Goal: Task Accomplishment & Management: Complete application form

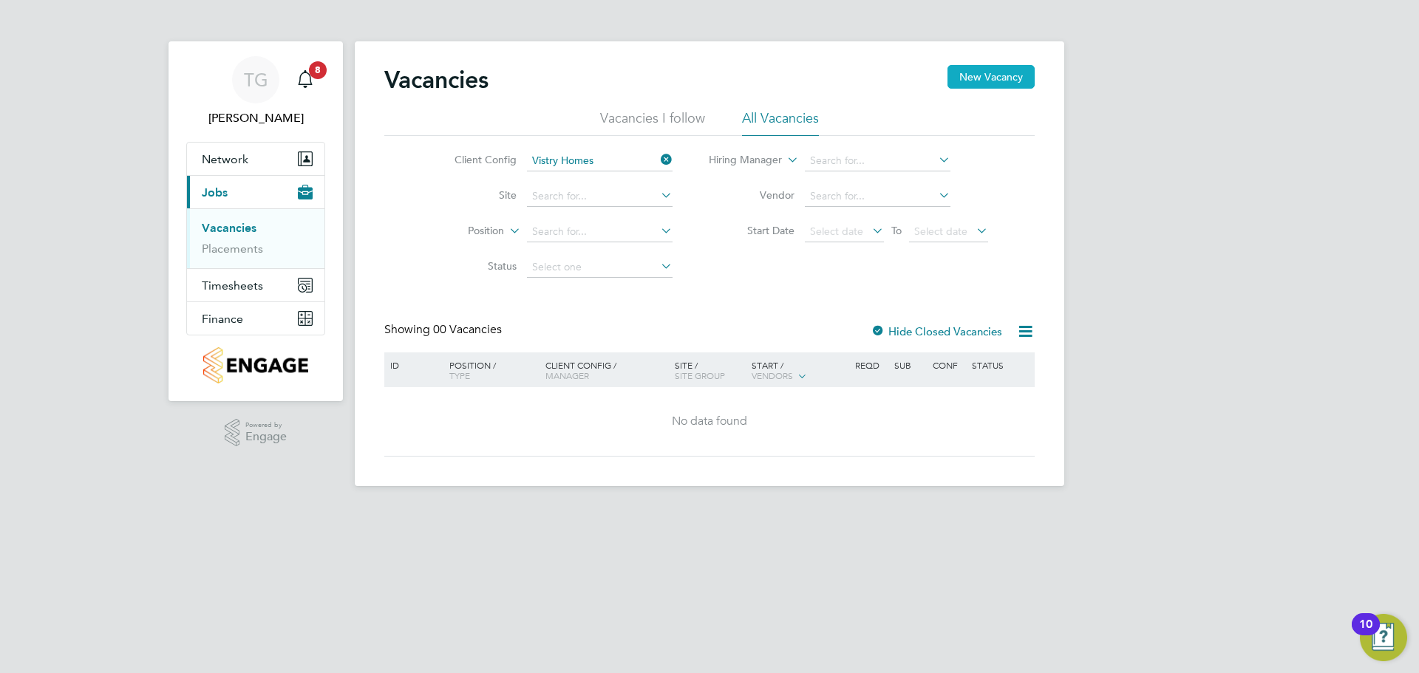
click at [960, 86] on button "New Vacancy" at bounding box center [991, 77] width 87 height 24
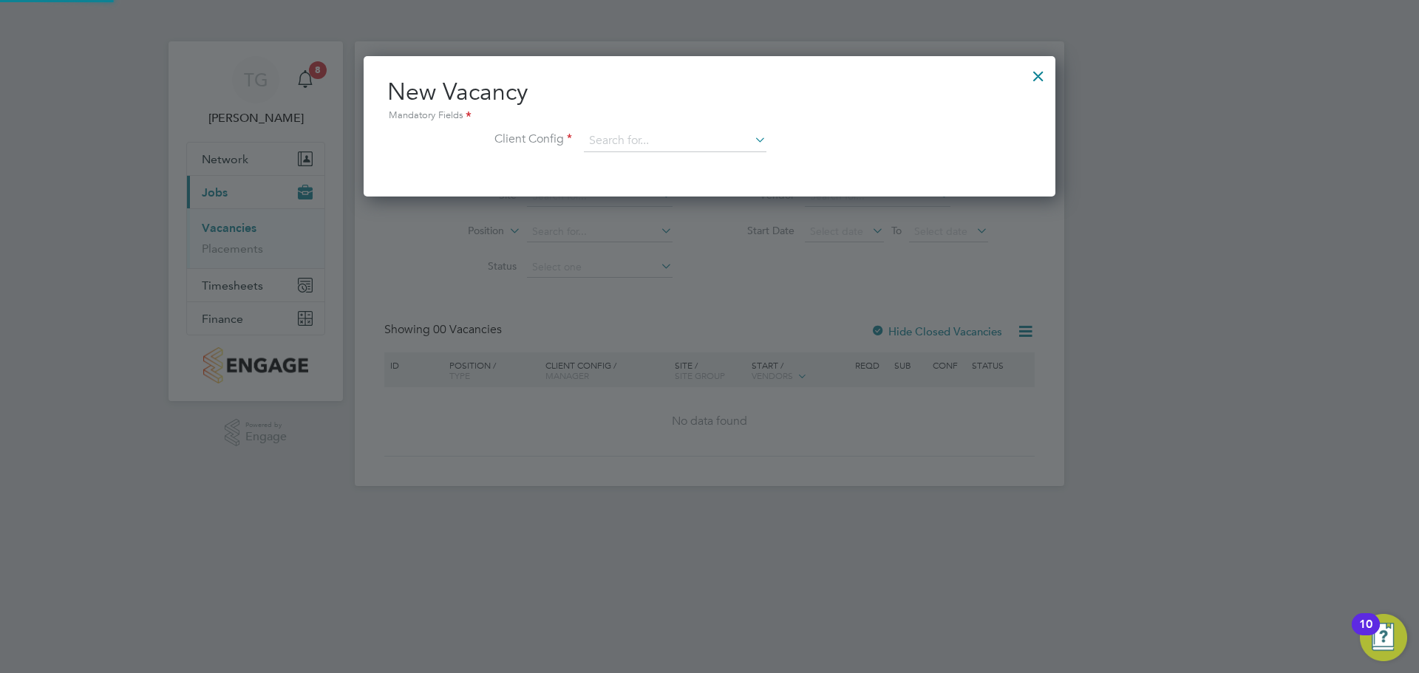
scroll to position [140, 693]
click at [598, 140] on input at bounding box center [675, 141] width 183 height 22
drag, startPoint x: 639, startPoint y: 147, endPoint x: 611, endPoint y: 147, distance: 28.8
click at [611, 147] on input "ford in" at bounding box center [675, 141] width 183 height 22
type input "ford"
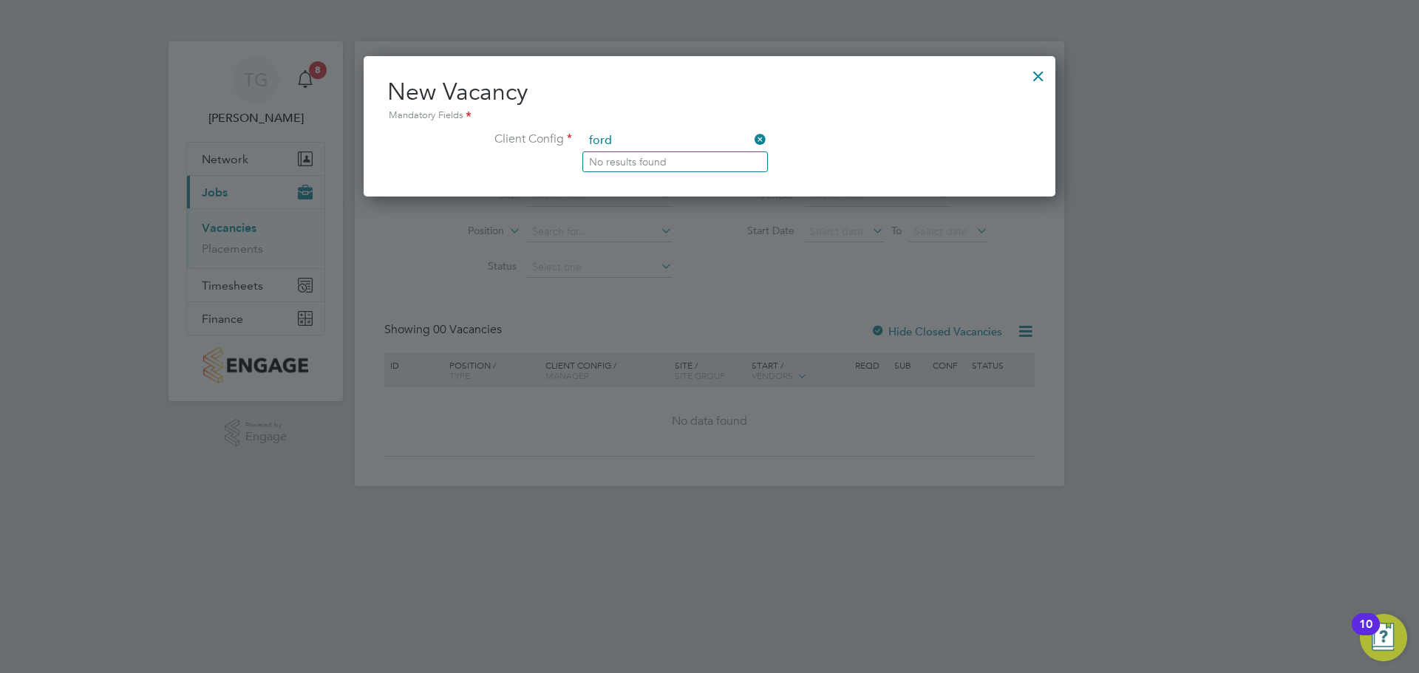
drag, startPoint x: 693, startPoint y: 138, endPoint x: 360, endPoint y: 137, distance: 332.6
click at [360, 137] on div "Vacancies New Vacancy Vacancies I follow All Vacancies Client Config Vistry Hom…" at bounding box center [710, 263] width 710 height 445
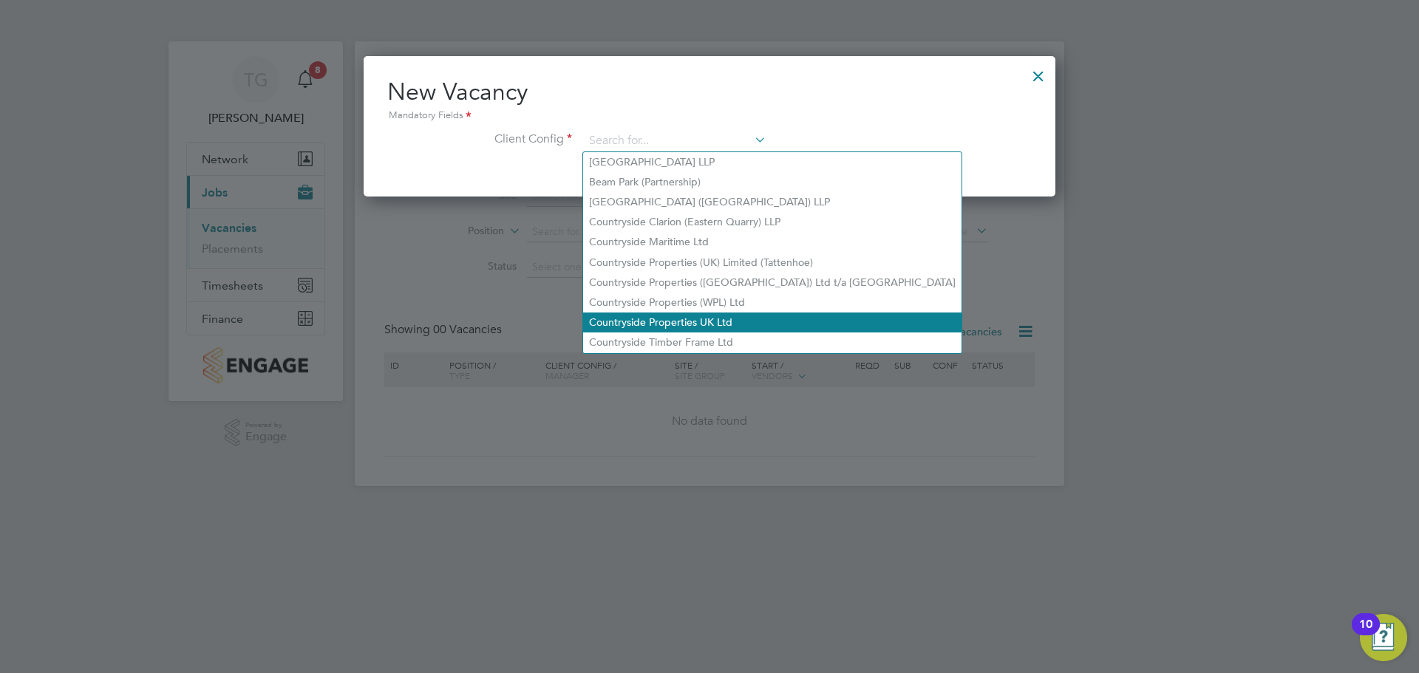
click at [760, 313] on li "Countryside Properties UK Ltd" at bounding box center [772, 323] width 378 height 20
type input "Countryside Properties UK Ltd"
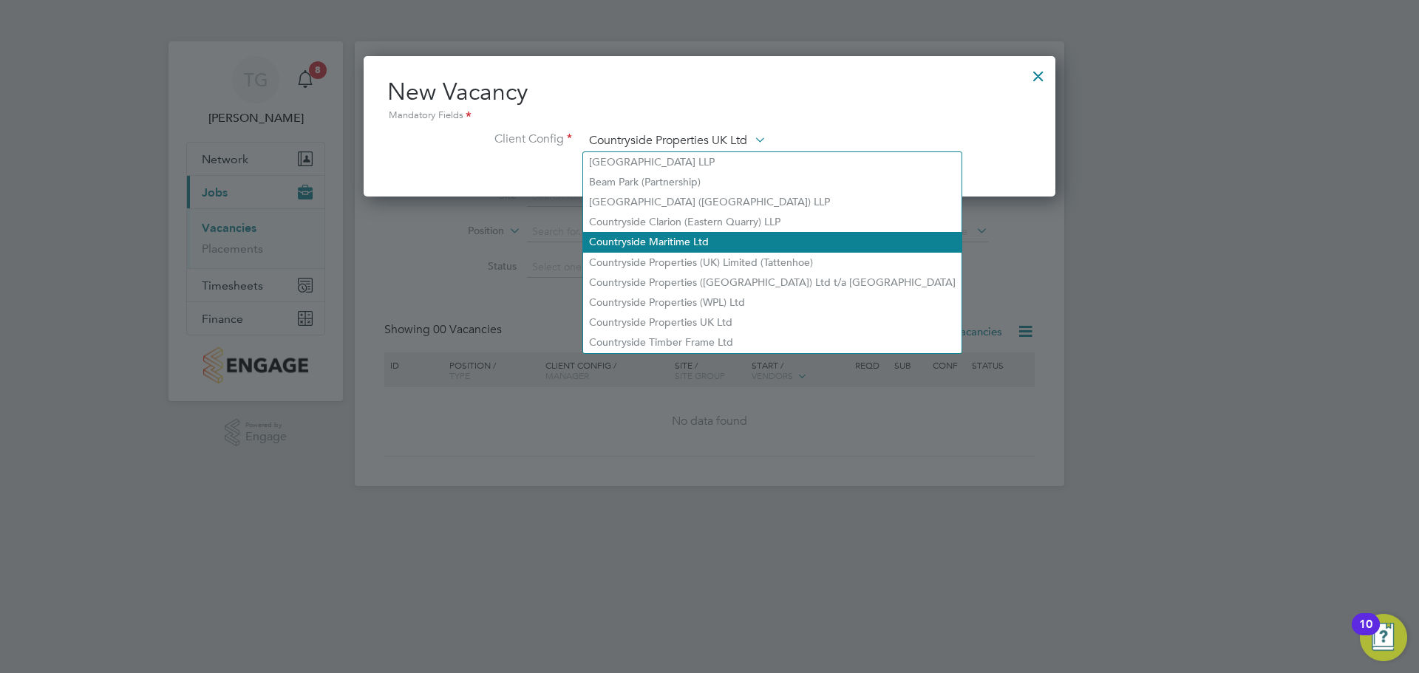
scroll to position [250, 693]
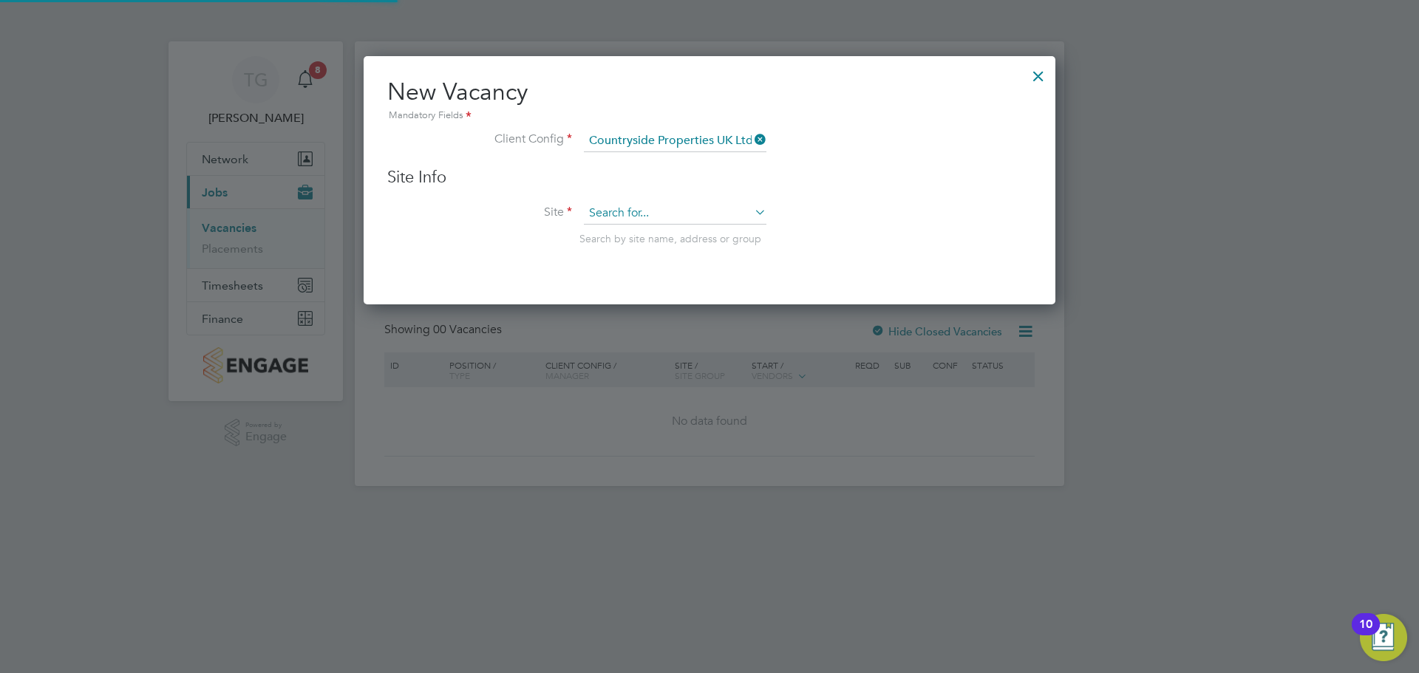
click at [686, 205] on input at bounding box center [675, 214] width 183 height 22
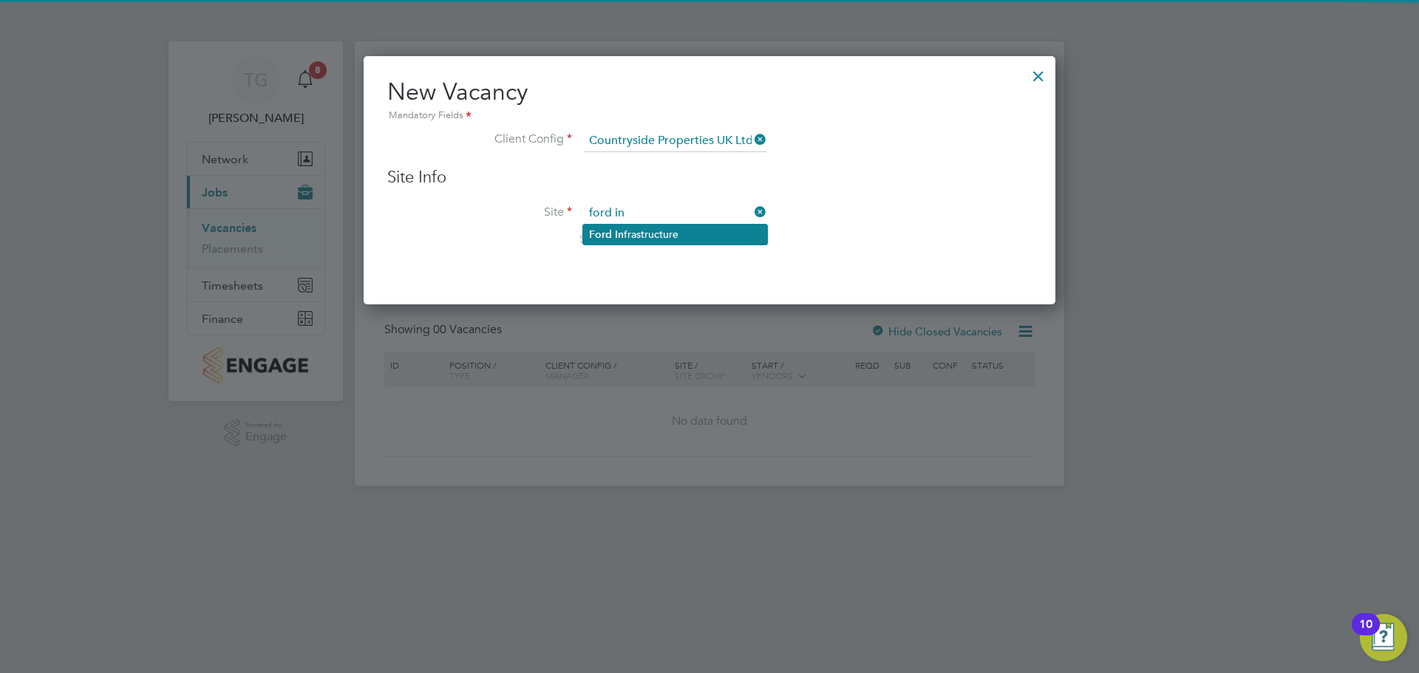
click at [701, 240] on li "Ford In frastructure" at bounding box center [675, 235] width 184 height 20
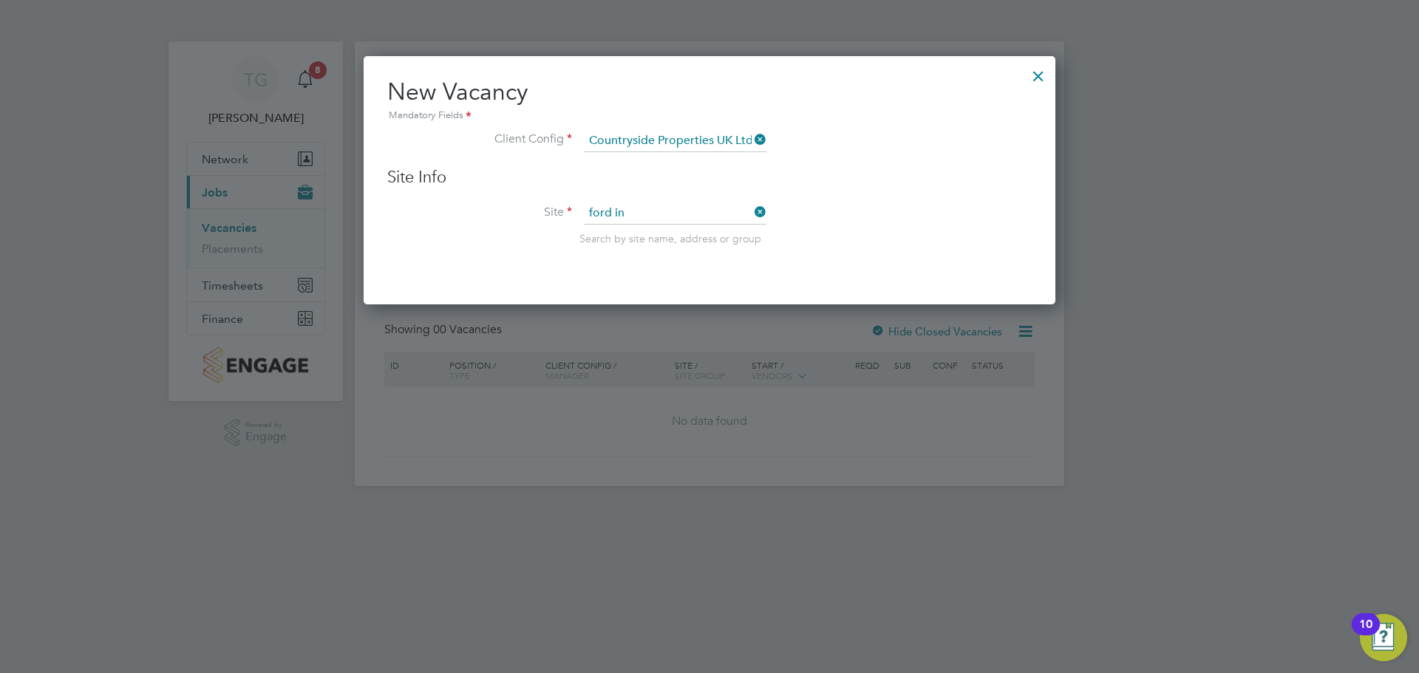
type input "Ford Infrastructure"
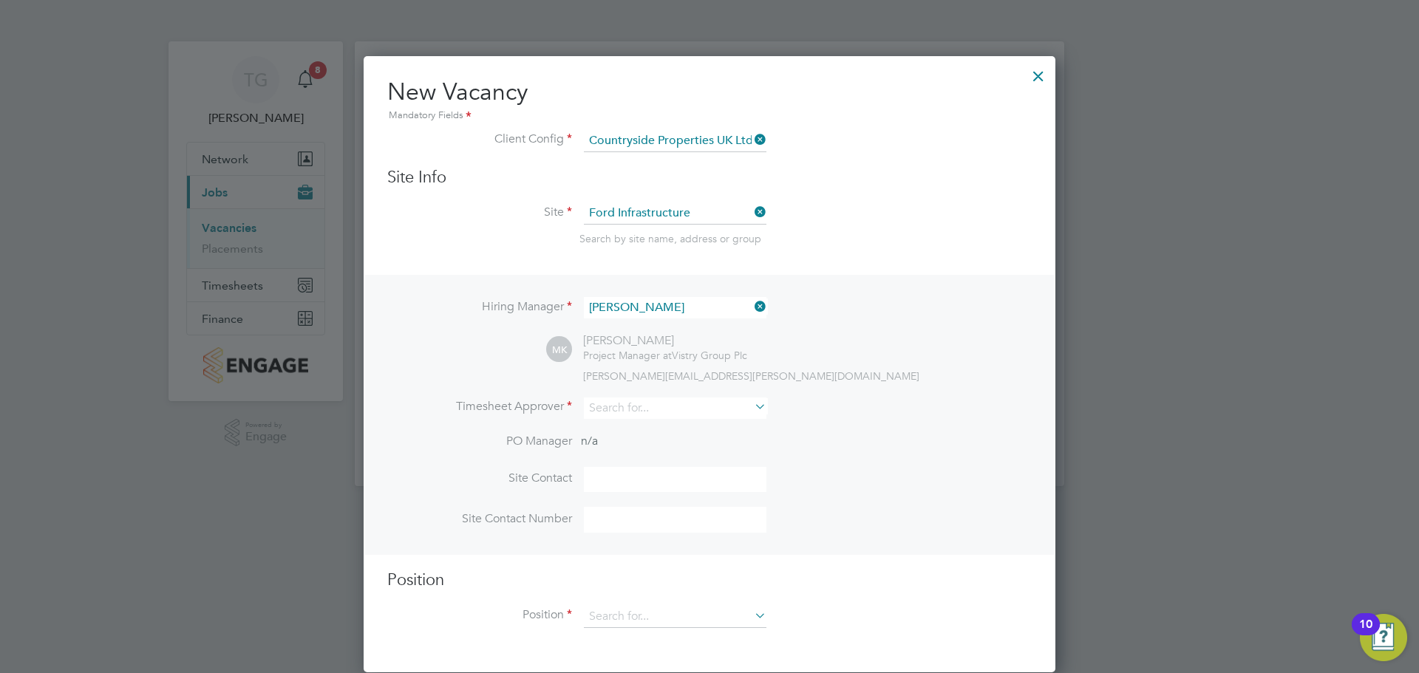
scroll to position [618, 693]
click at [656, 411] on input at bounding box center [675, 408] width 183 height 21
click at [654, 449] on li "[PERSON_NAME]" at bounding box center [675, 450] width 184 height 20
type input "[PERSON_NAME]"
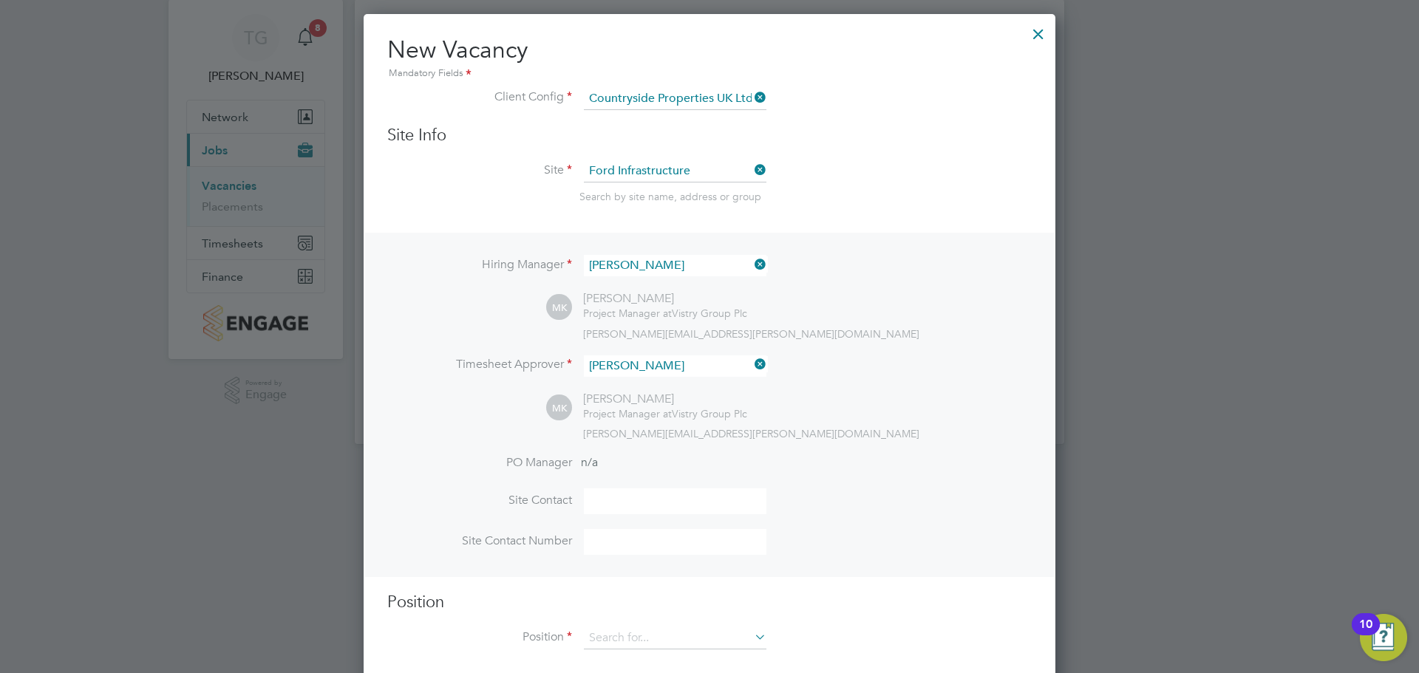
scroll to position [64, 0]
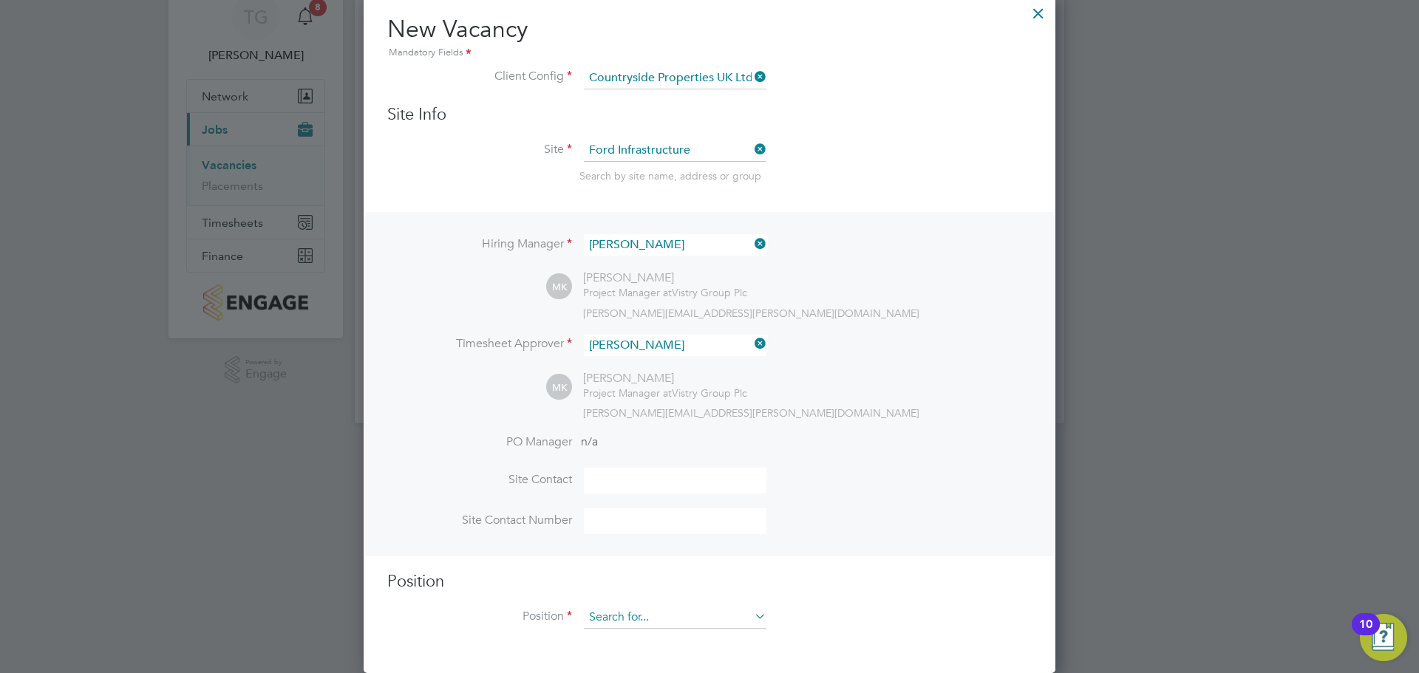
click at [681, 611] on input at bounding box center [675, 618] width 183 height 22
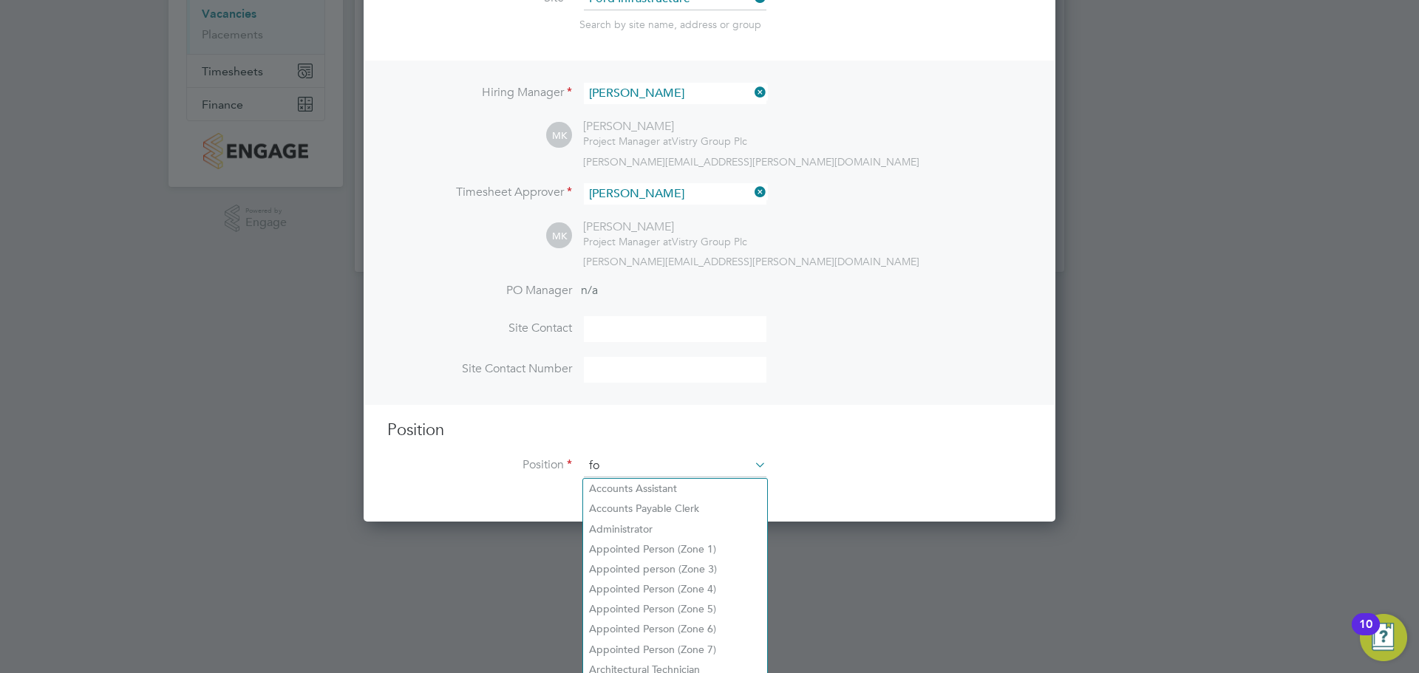
scroll to position [2131, 693]
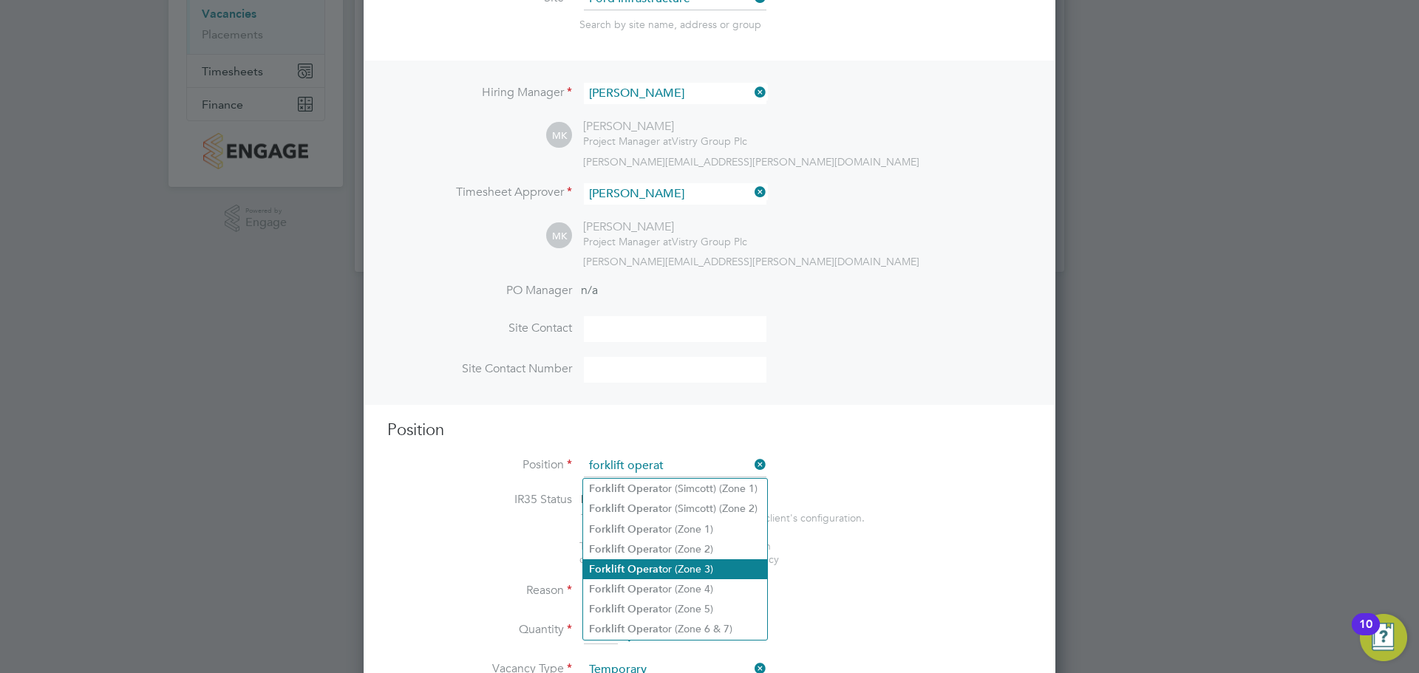
click at [690, 560] on li "Forklift Operat or (Zone 3)" at bounding box center [675, 570] width 184 height 20
type input "Forklift Operator (Zone 3)"
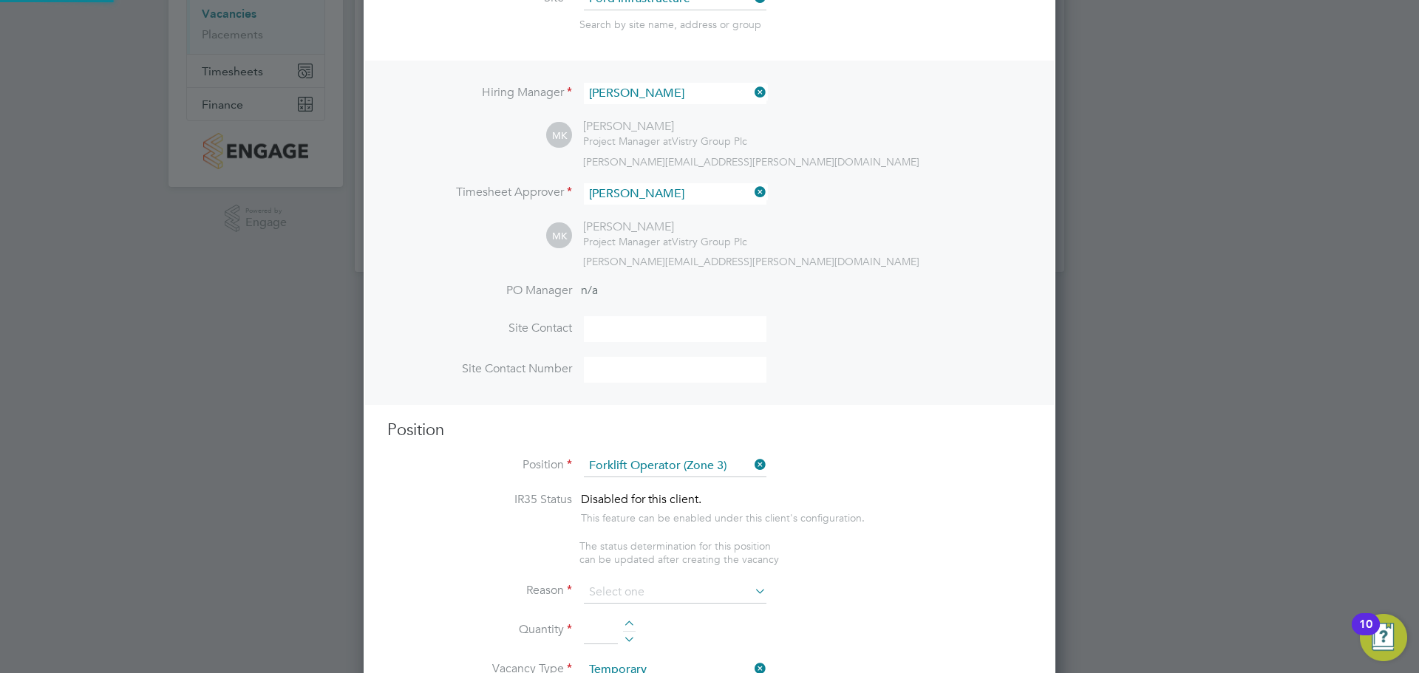
type textarea "• Operate construction machinery • Delivering large quantities of materials to …"
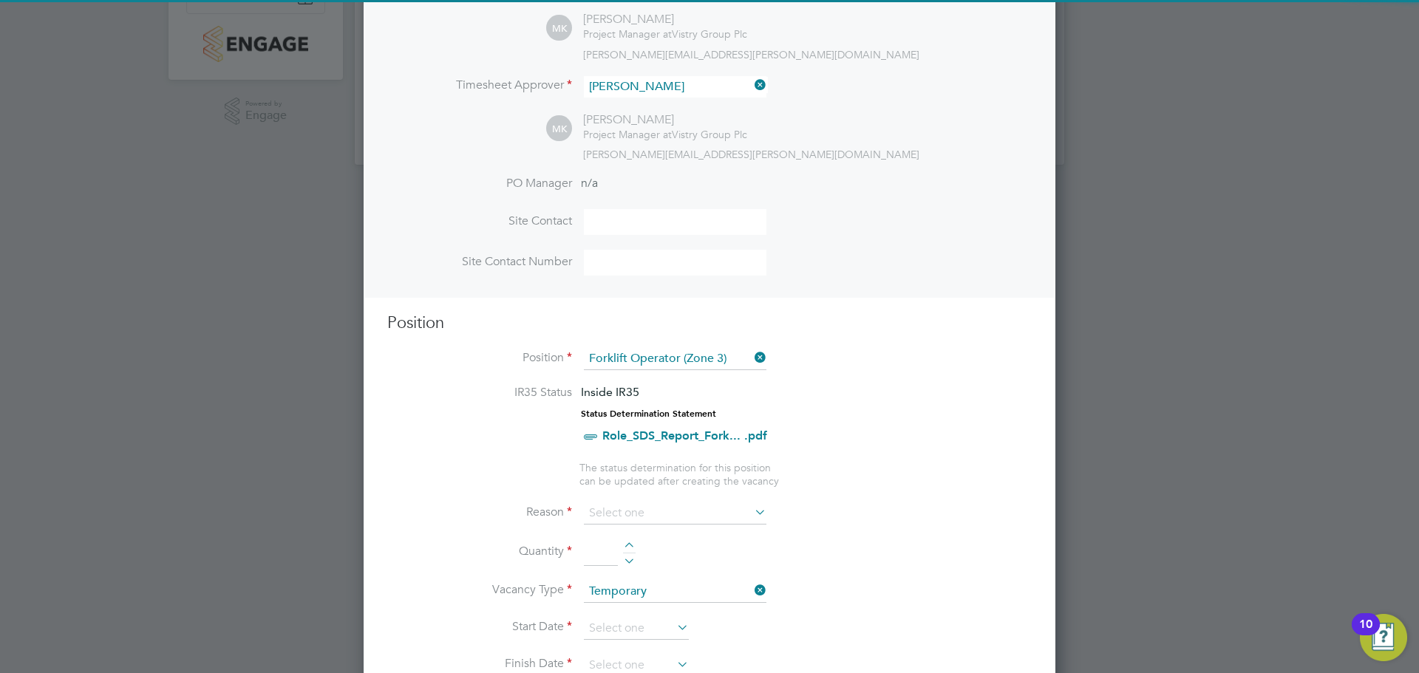
scroll to position [436, 0]
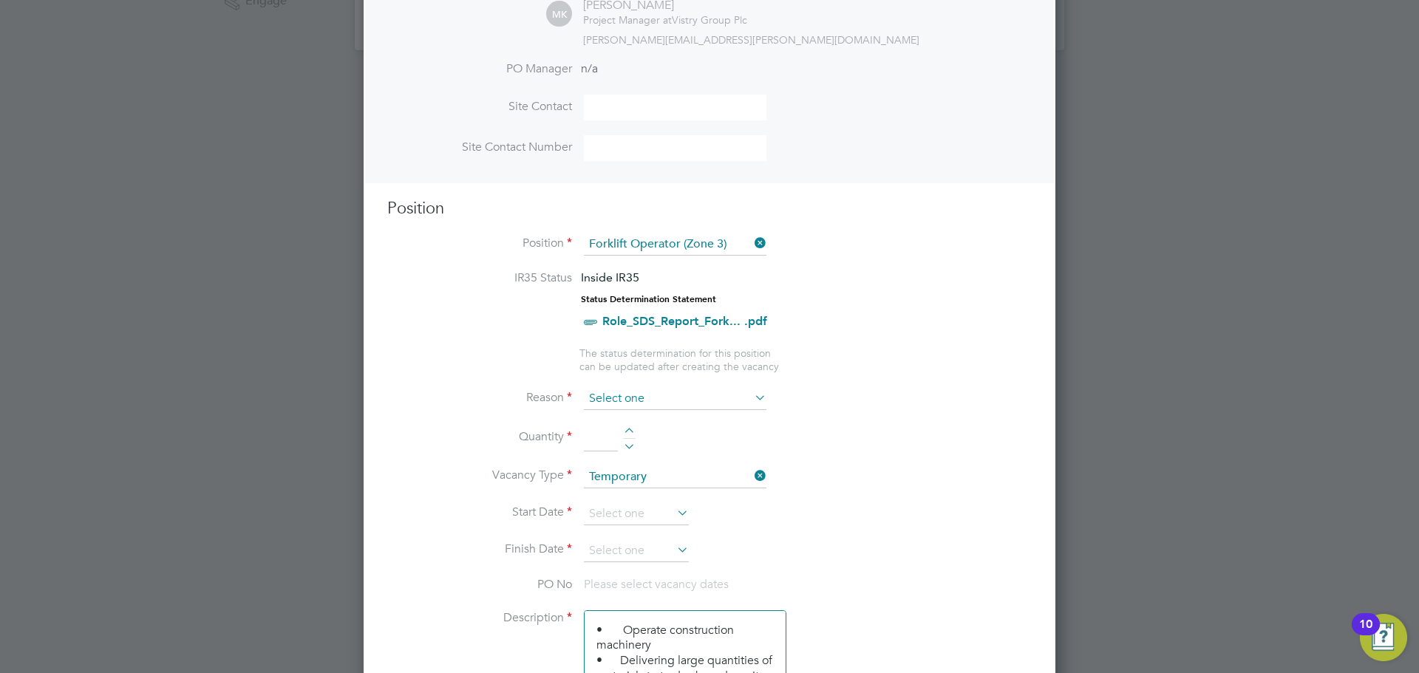
click at [687, 400] on input at bounding box center [675, 399] width 183 height 22
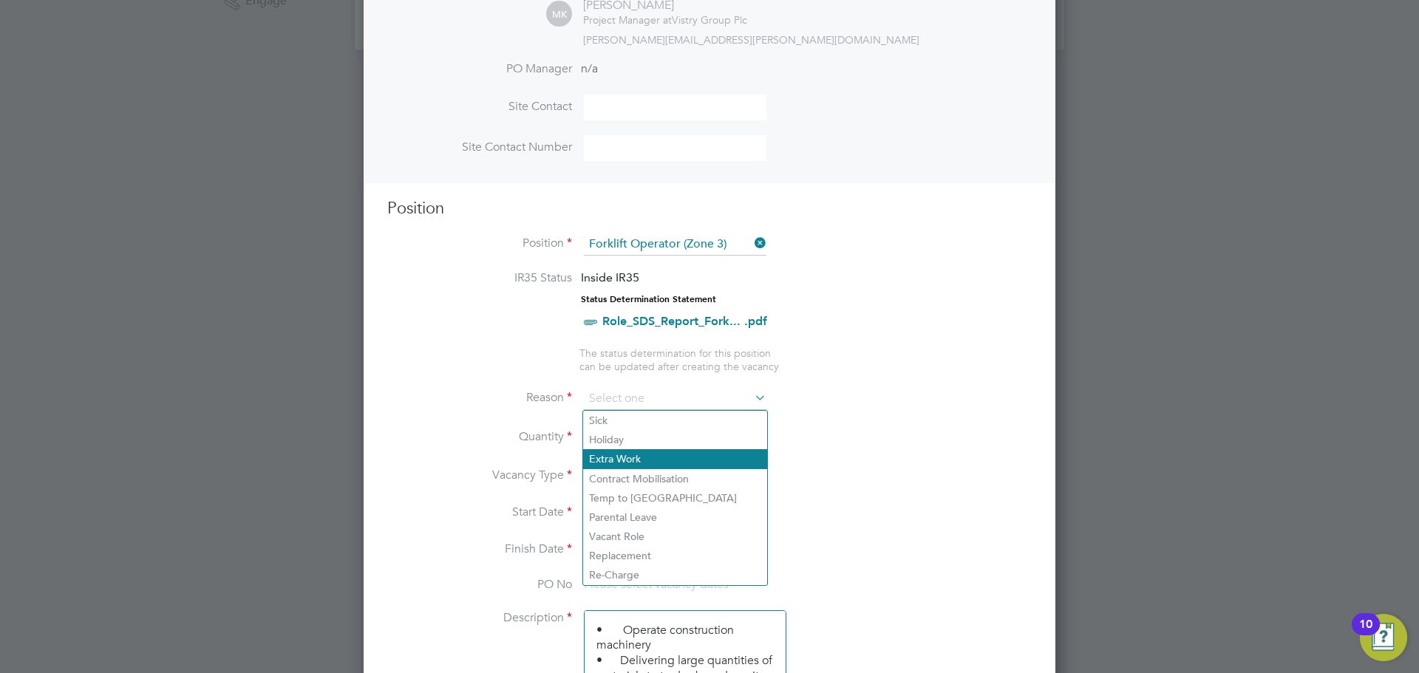
click at [666, 458] on li "Extra Work" at bounding box center [675, 458] width 184 height 19
type input "Extra Work"
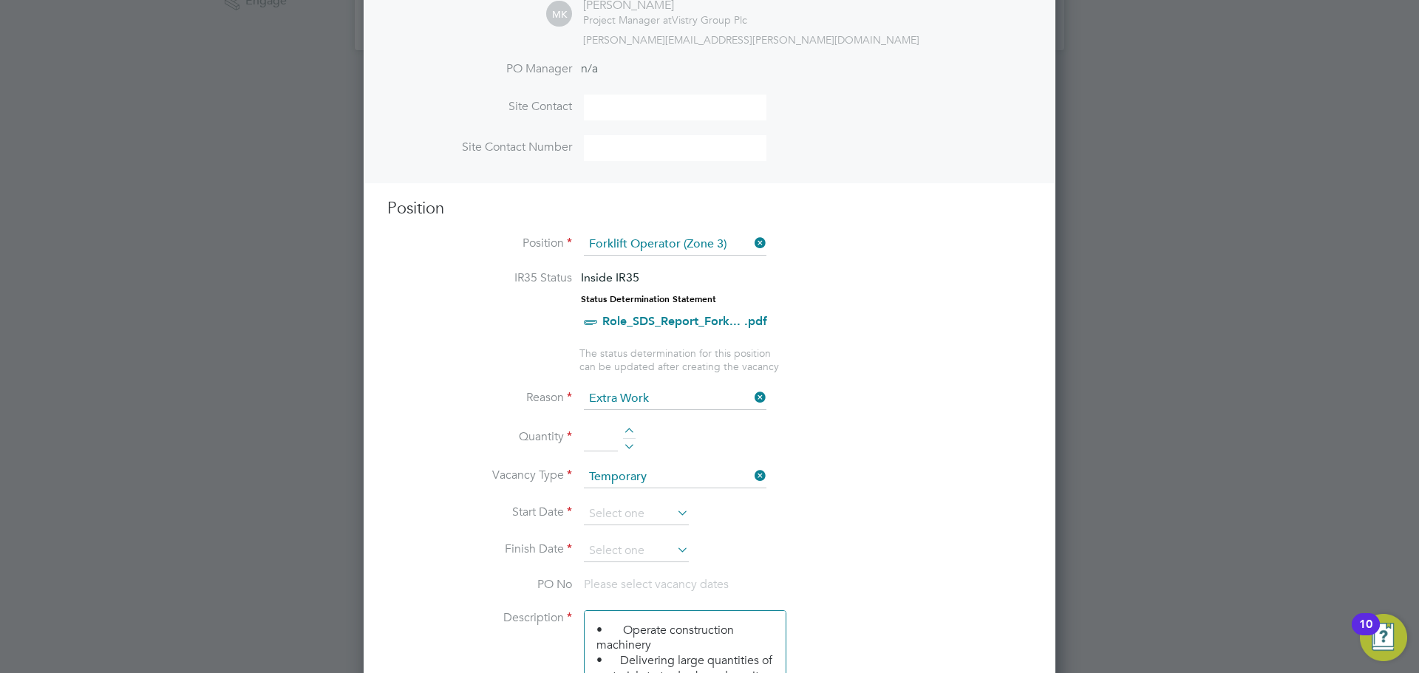
click at [633, 432] on div at bounding box center [629, 433] width 13 height 10
type input "1"
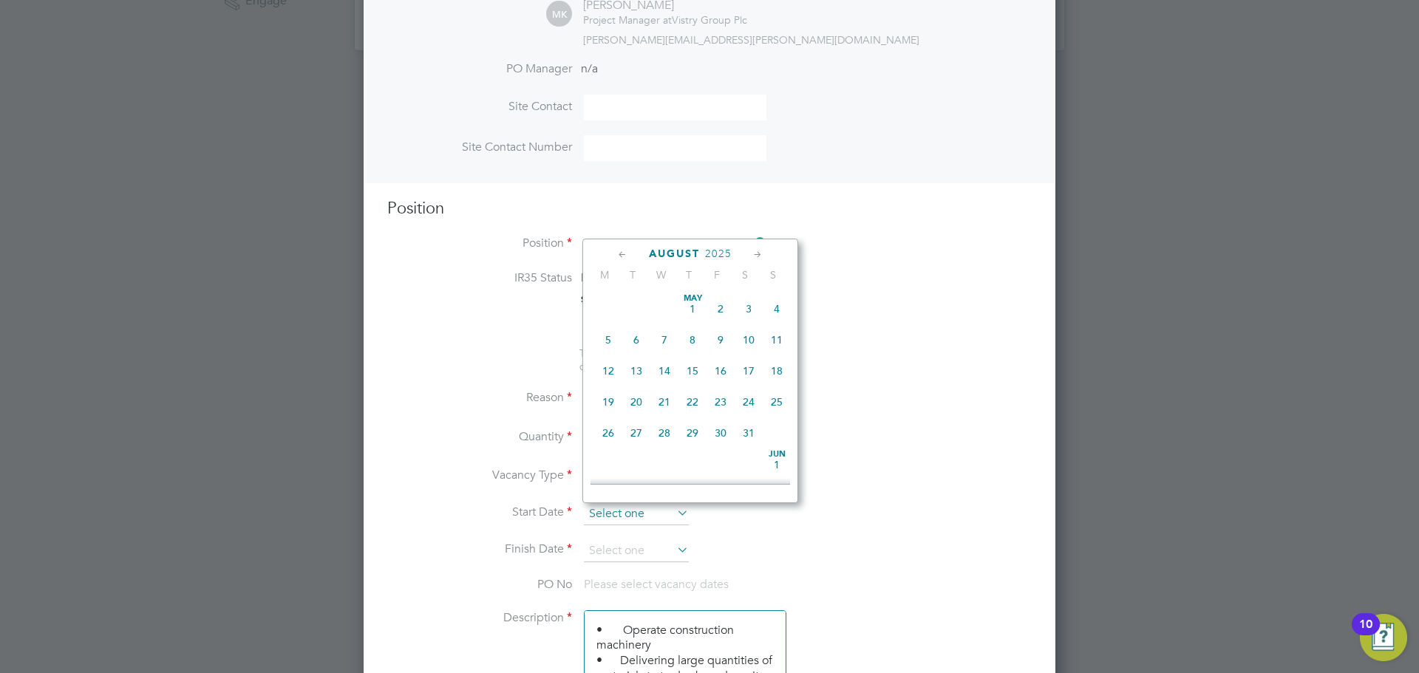
click at [659, 508] on input at bounding box center [636, 514] width 105 height 22
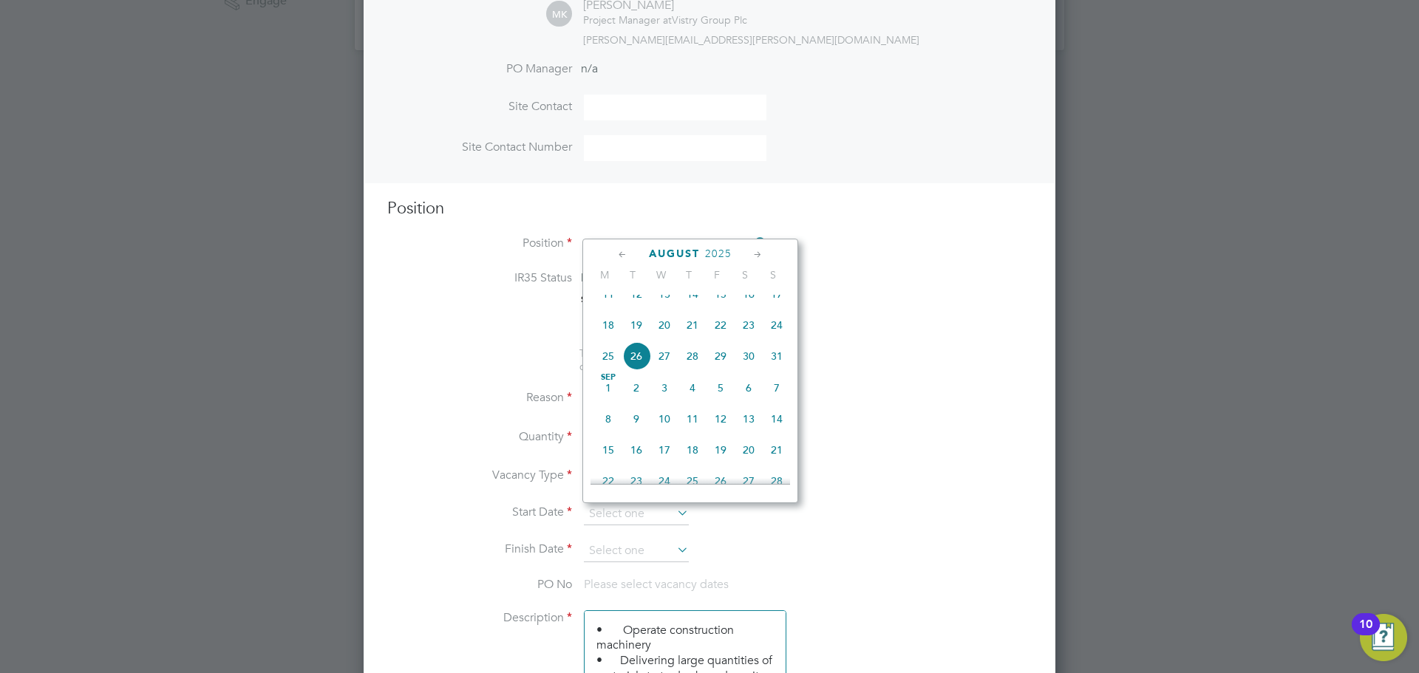
click at [687, 335] on span "21" at bounding box center [693, 325] width 28 height 28
type input "[DATE]"
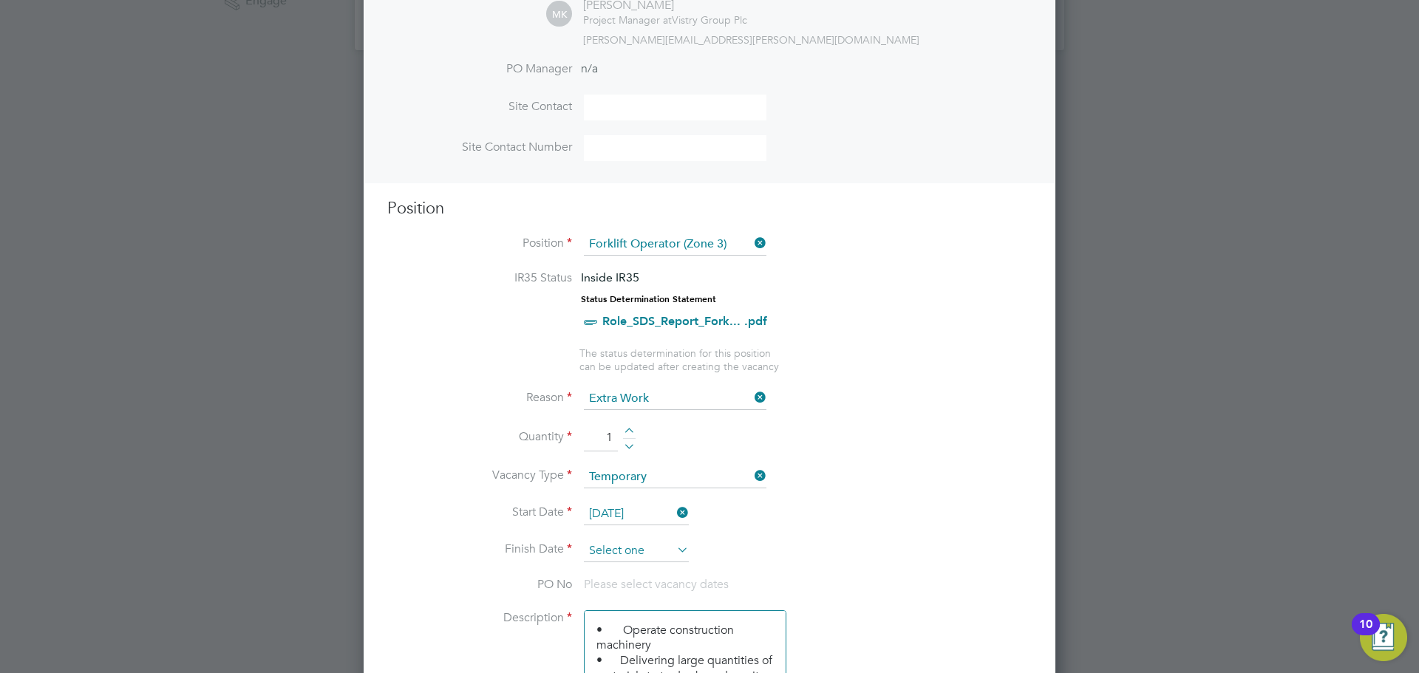
click at [663, 543] on input at bounding box center [636, 551] width 105 height 22
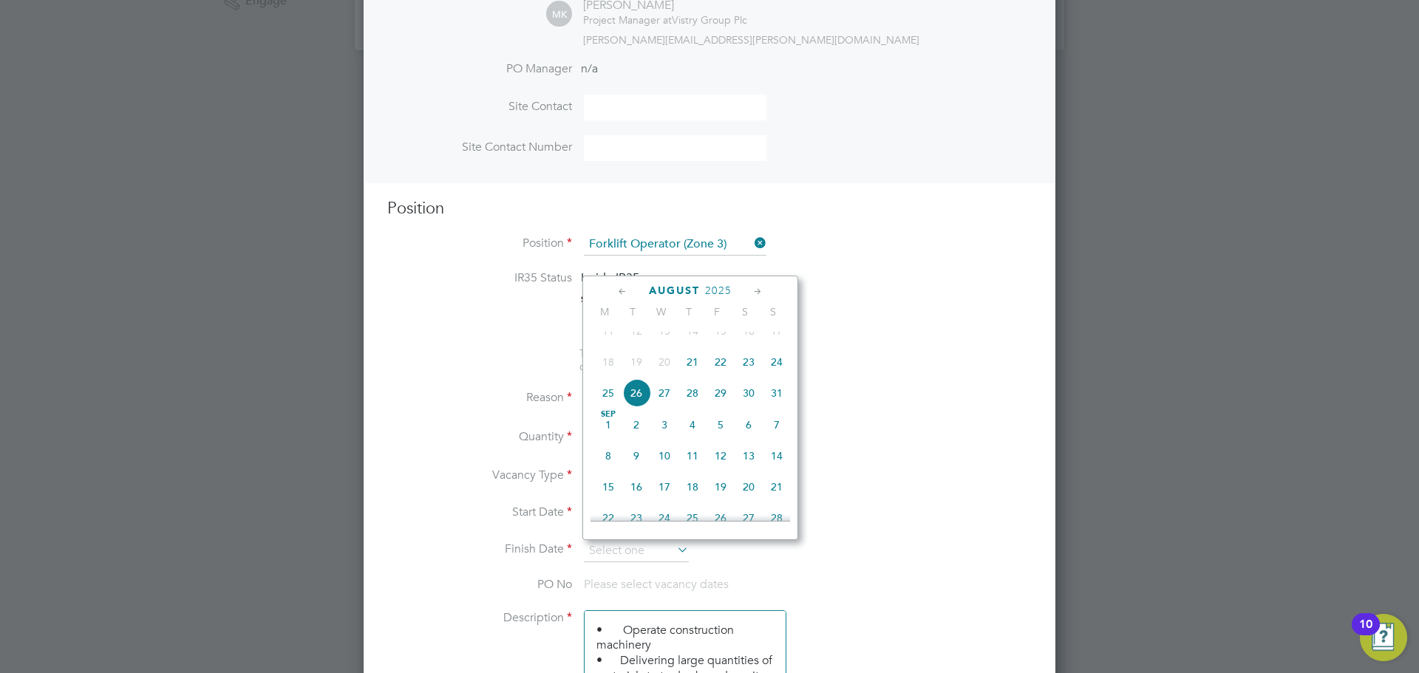
click at [693, 374] on span "21" at bounding box center [693, 362] width 28 height 28
type input "[DATE]"
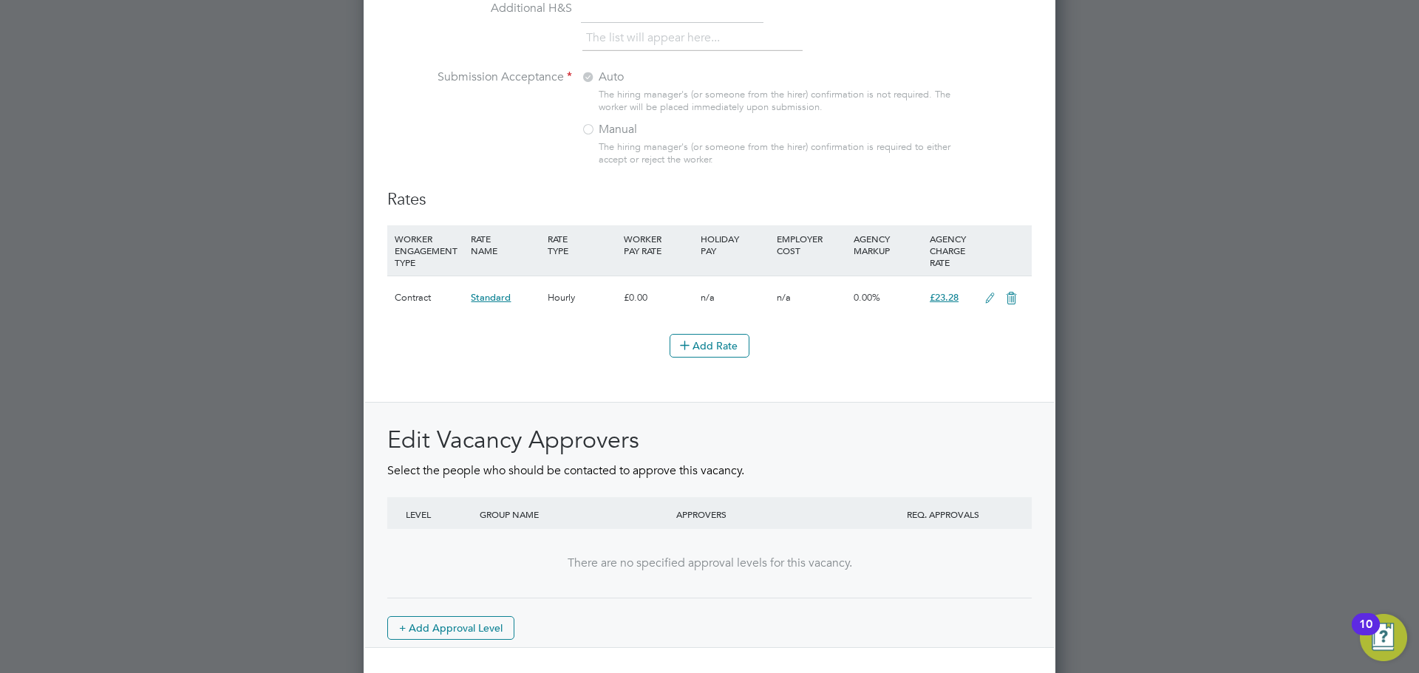
scroll to position [1664, 0]
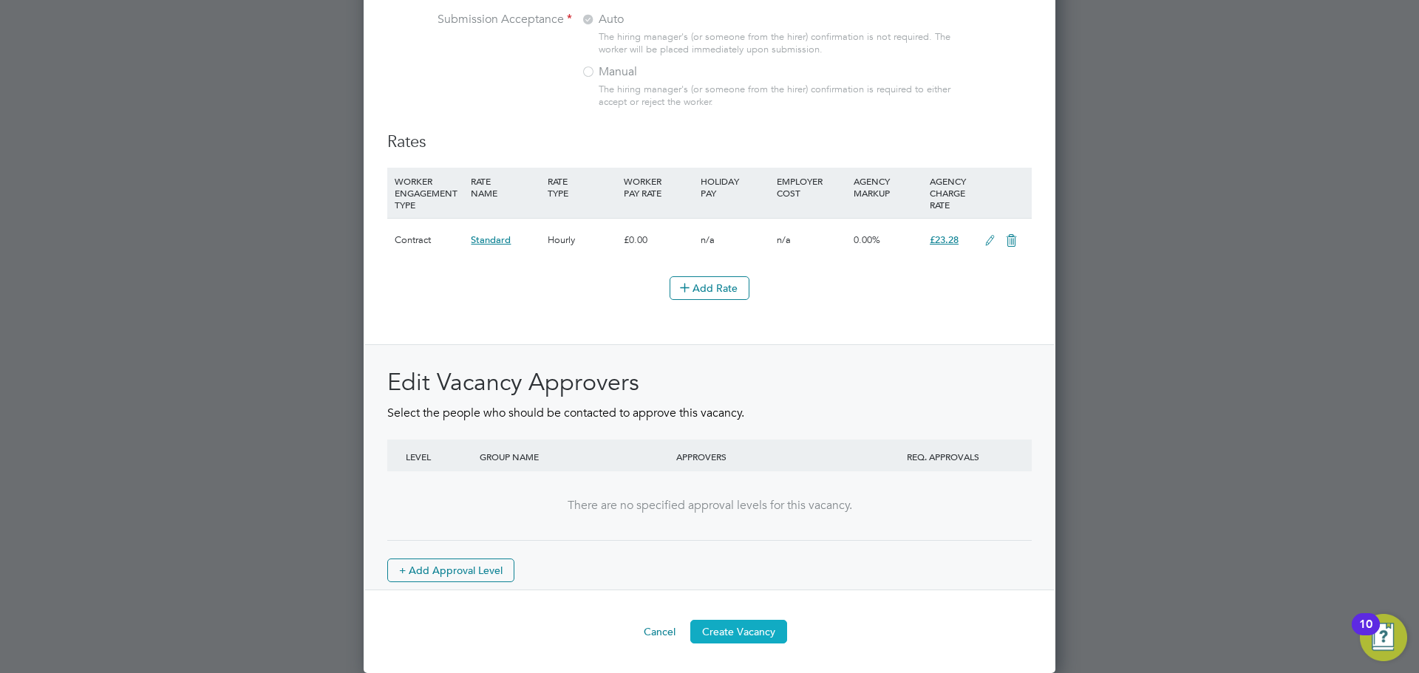
click at [730, 625] on button "Create Vacancy" at bounding box center [738, 632] width 97 height 24
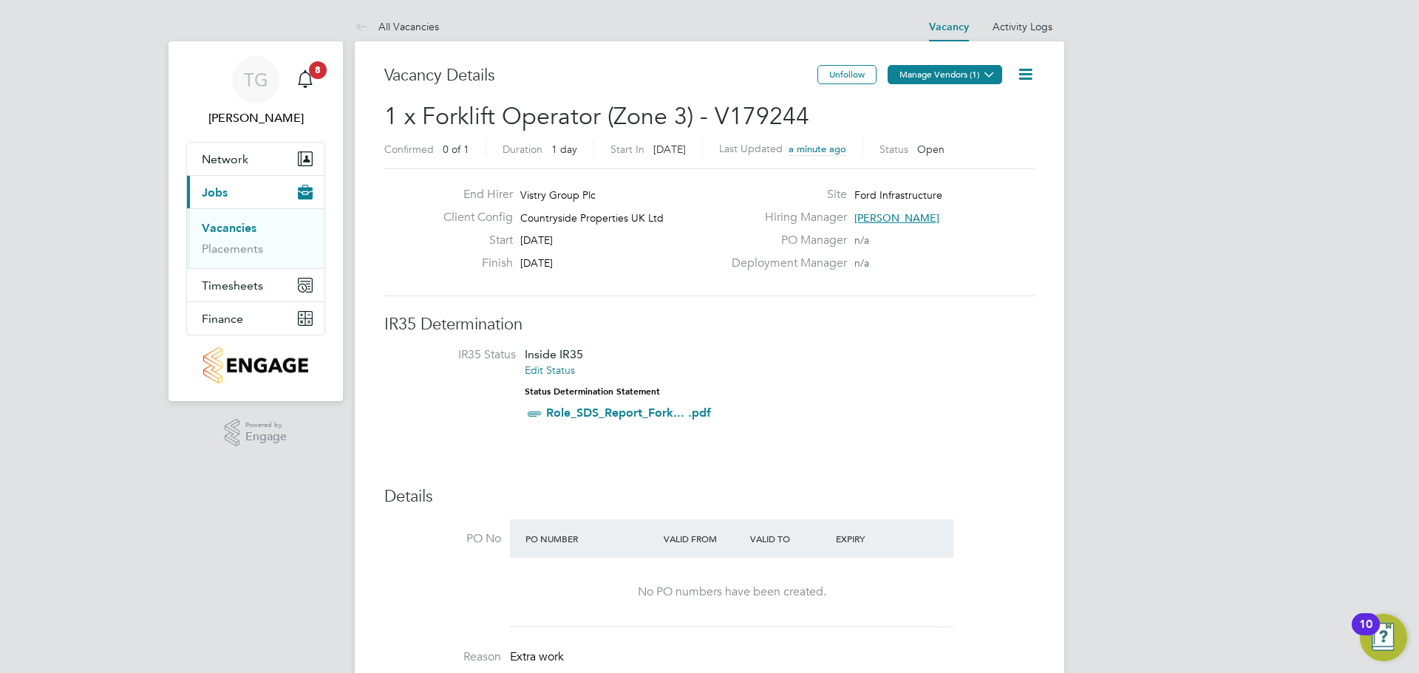
click at [970, 78] on button "Manage Vendors (1)" at bounding box center [945, 74] width 115 height 19
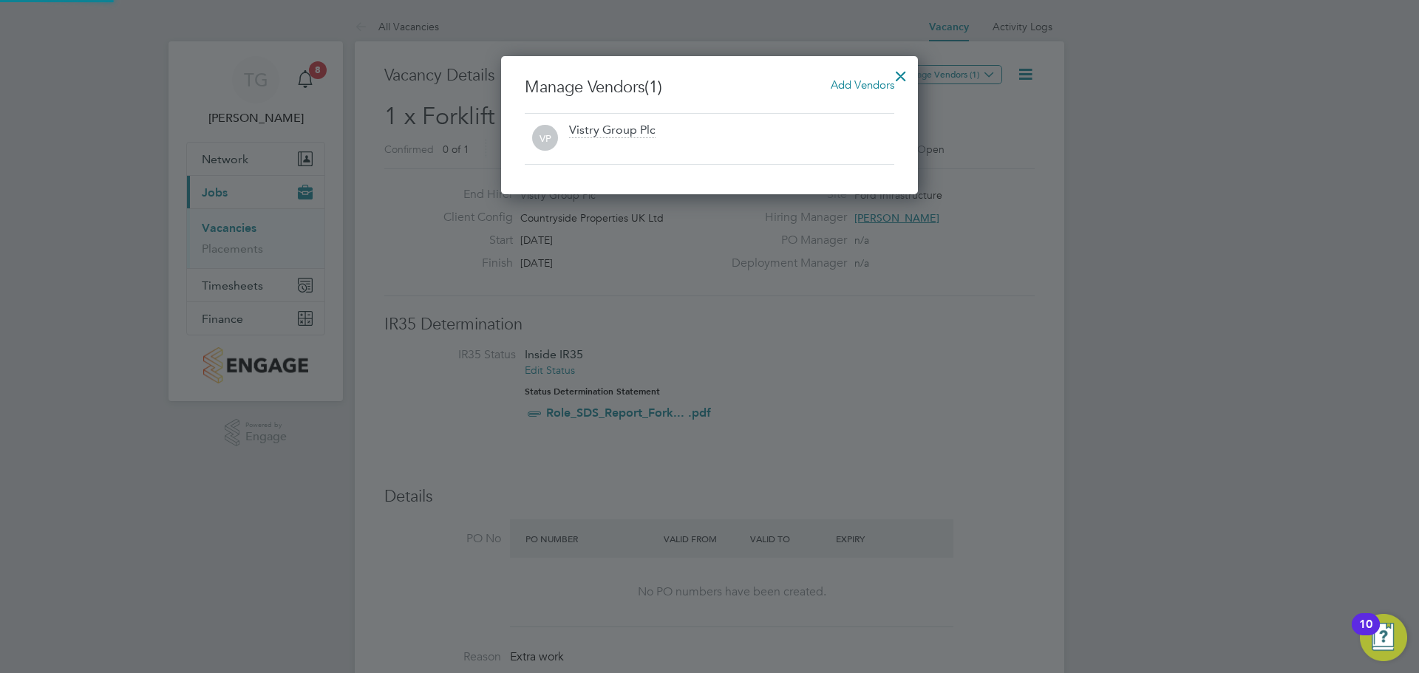
scroll to position [138, 418]
click at [903, 73] on div at bounding box center [901, 72] width 27 height 27
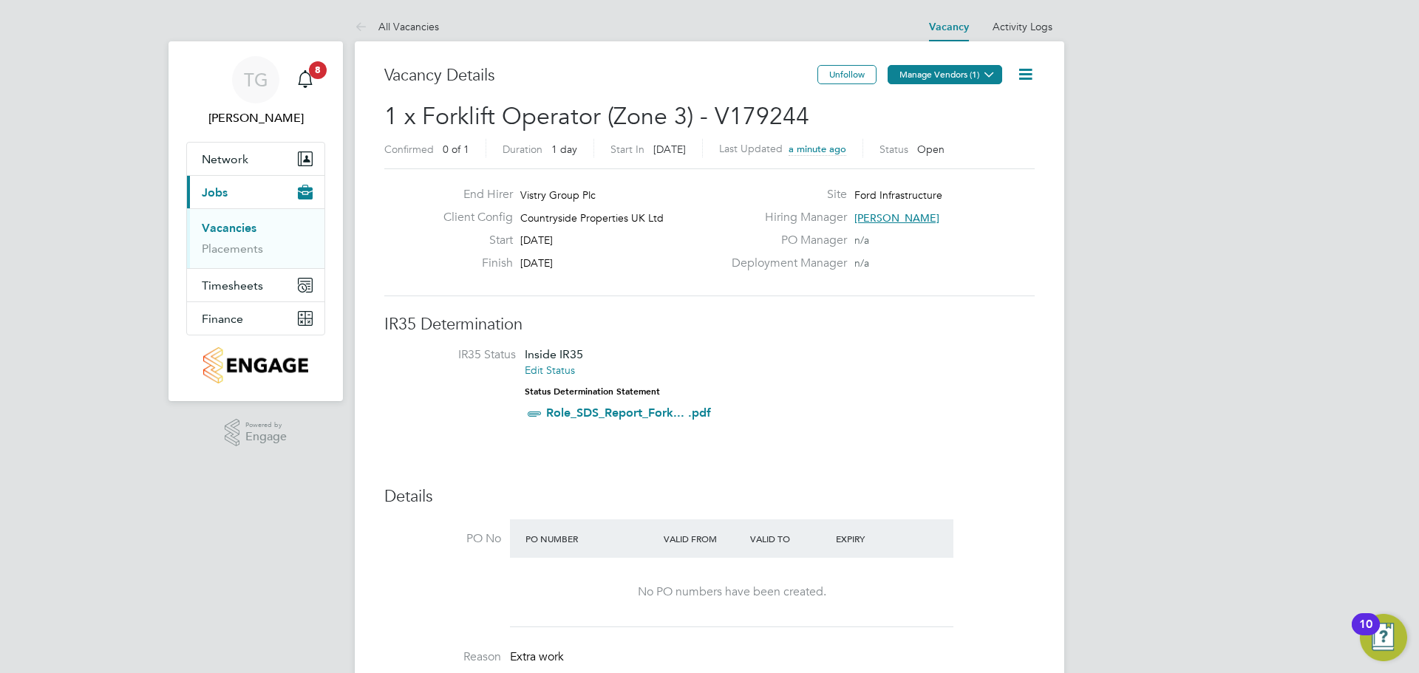
click at [984, 75] on icon at bounding box center [989, 74] width 11 height 11
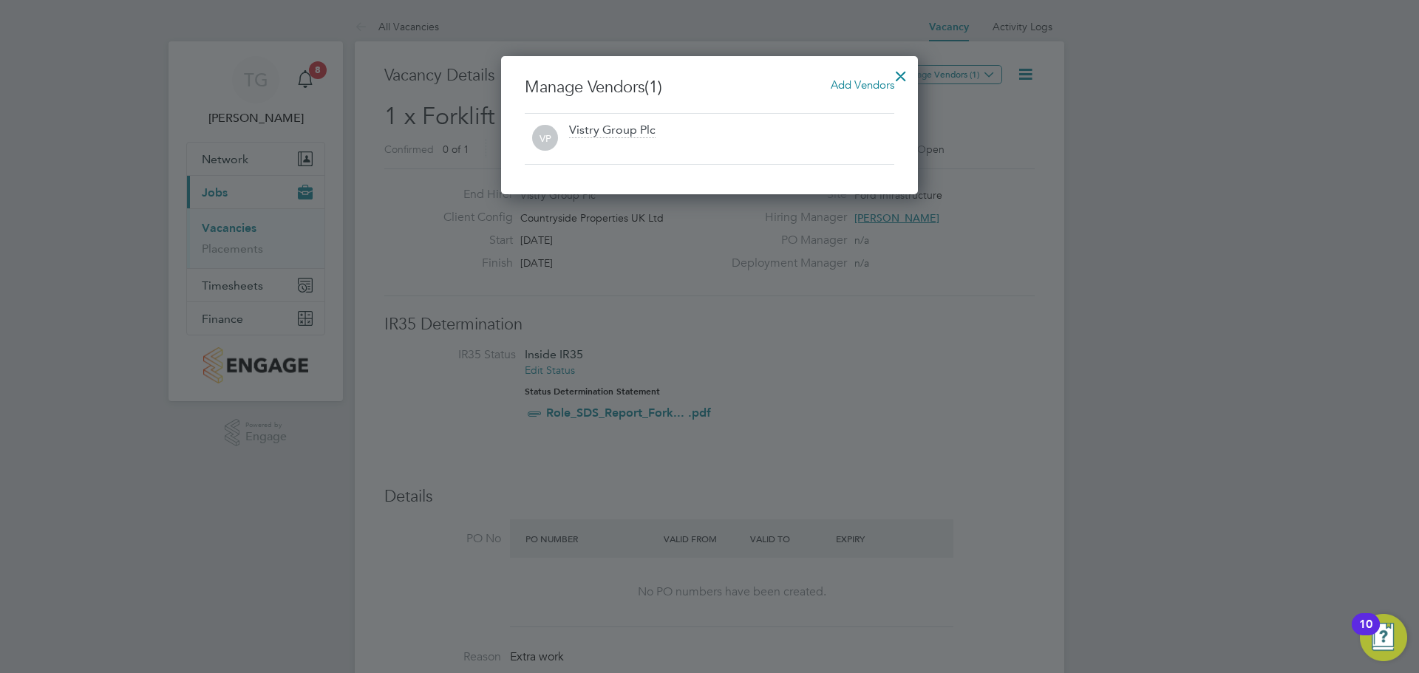
click at [854, 83] on span "Add Vendors" at bounding box center [863, 85] width 64 height 14
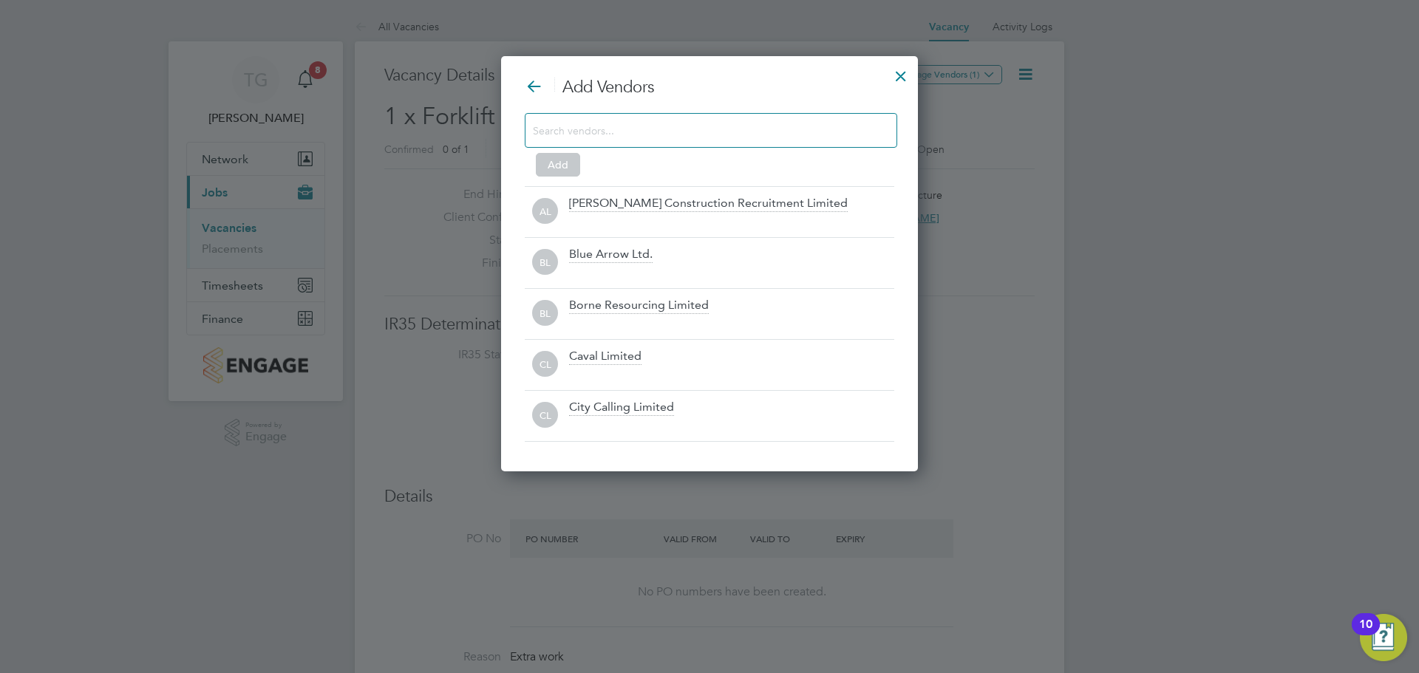
click at [714, 126] on input at bounding box center [699, 129] width 333 height 19
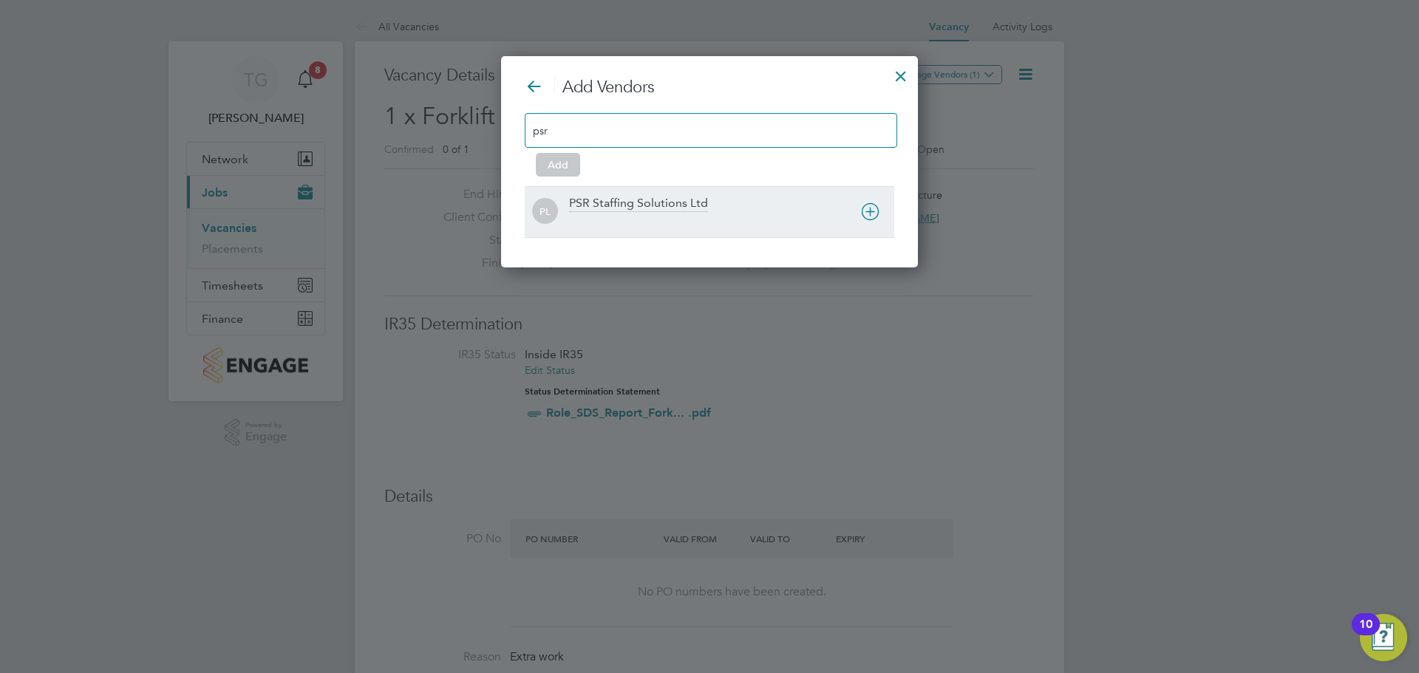
type input "psr"
click at [689, 198] on div "PSR Staffing Solutions Ltd" at bounding box center [638, 204] width 139 height 16
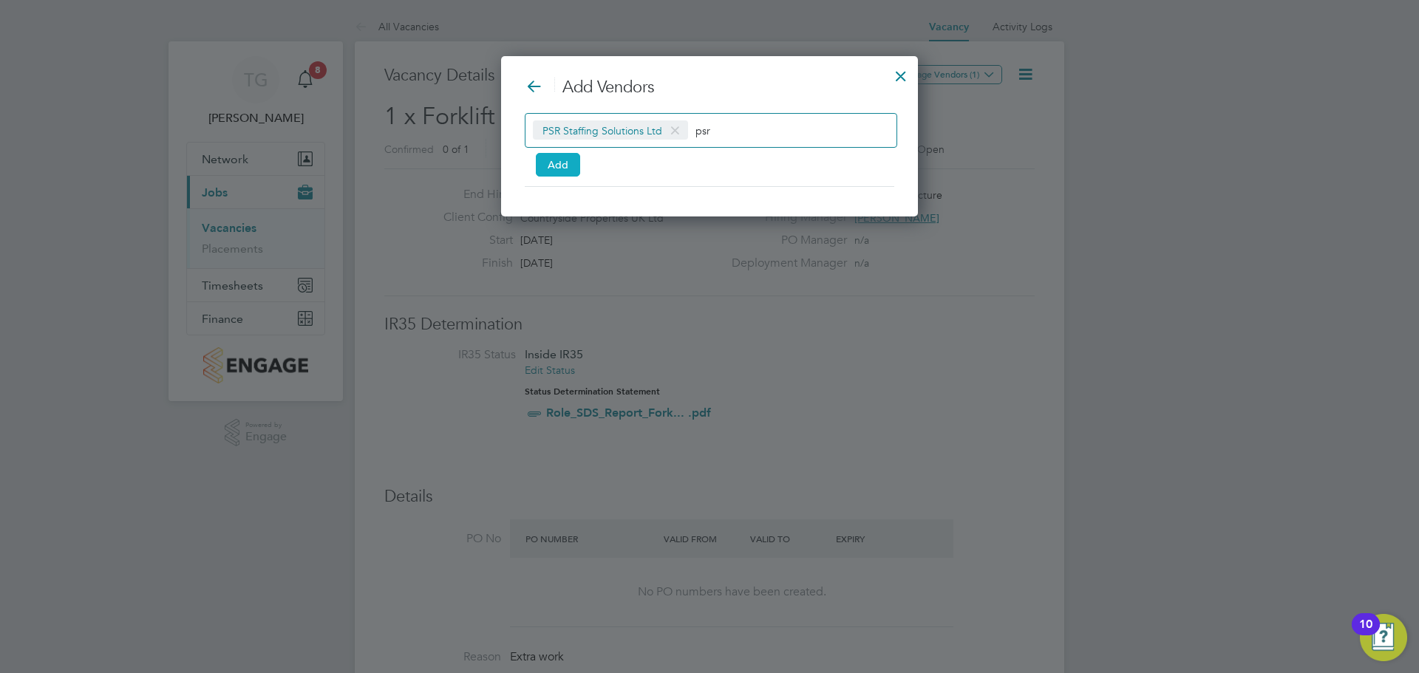
click at [543, 169] on button "Add" at bounding box center [558, 165] width 44 height 24
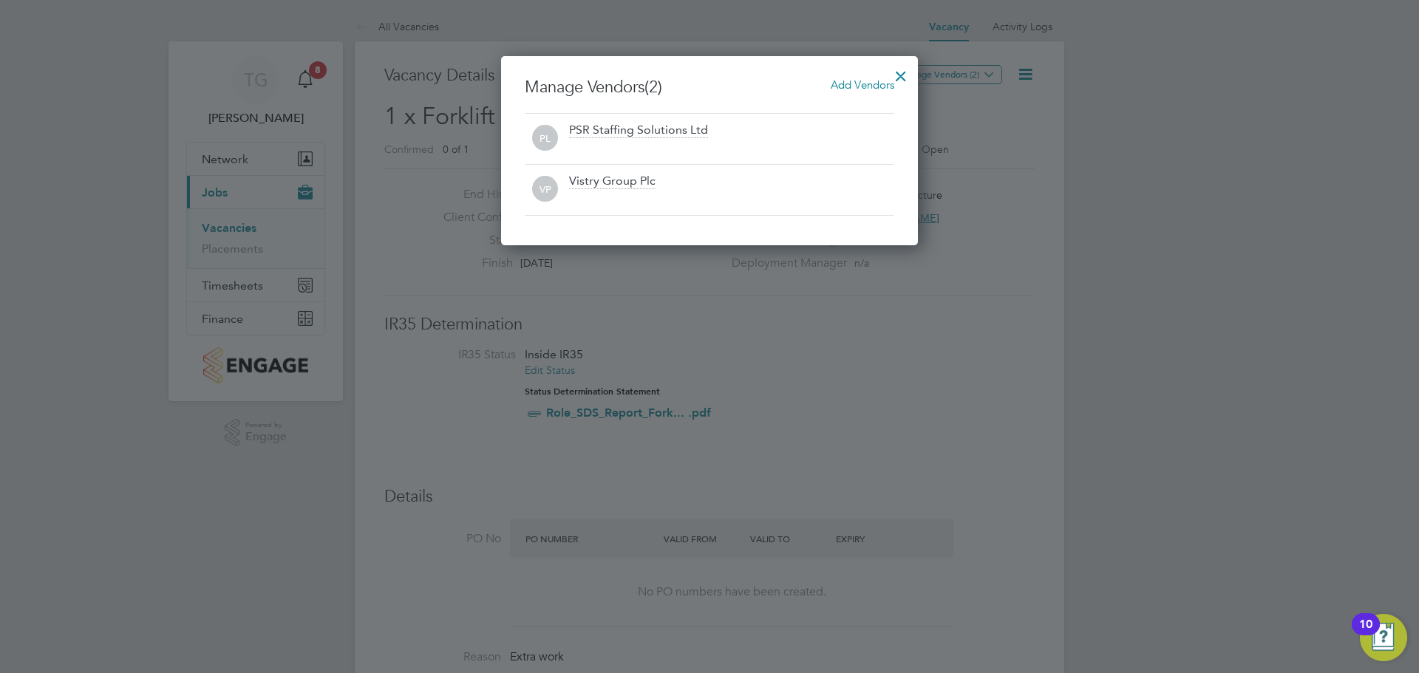
click at [902, 75] on div at bounding box center [901, 72] width 27 height 27
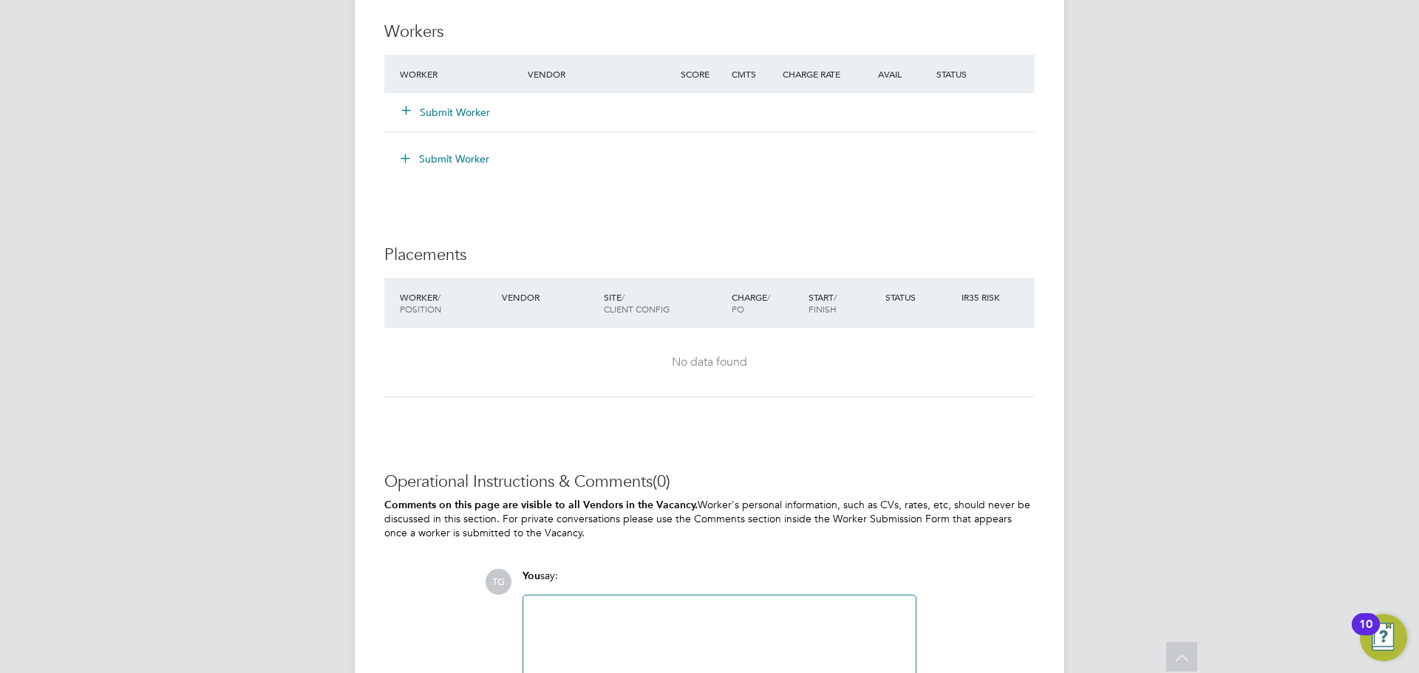
scroll to position [1344, 0]
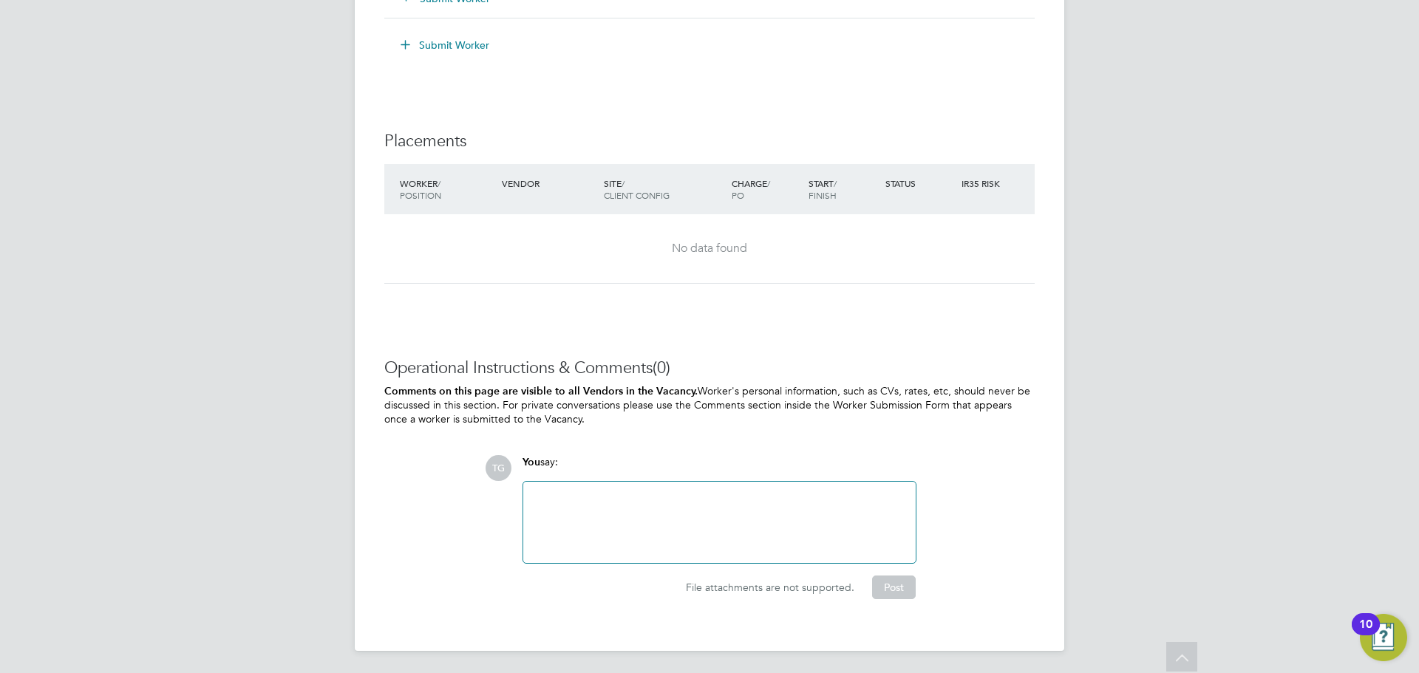
click at [636, 485] on div at bounding box center [719, 522] width 392 height 81
click at [649, 503] on div at bounding box center [719, 523] width 375 height 64
click at [623, 506] on div at bounding box center [719, 523] width 375 height 64
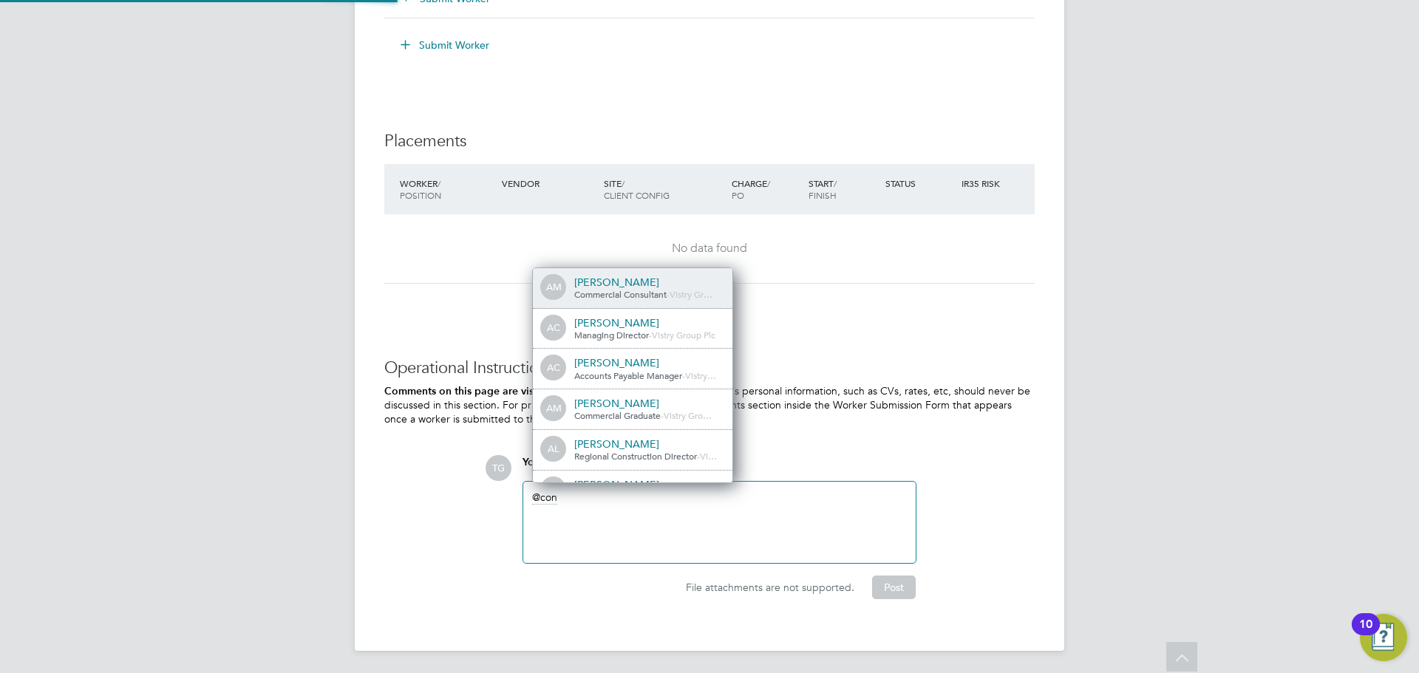
scroll to position [0, 0]
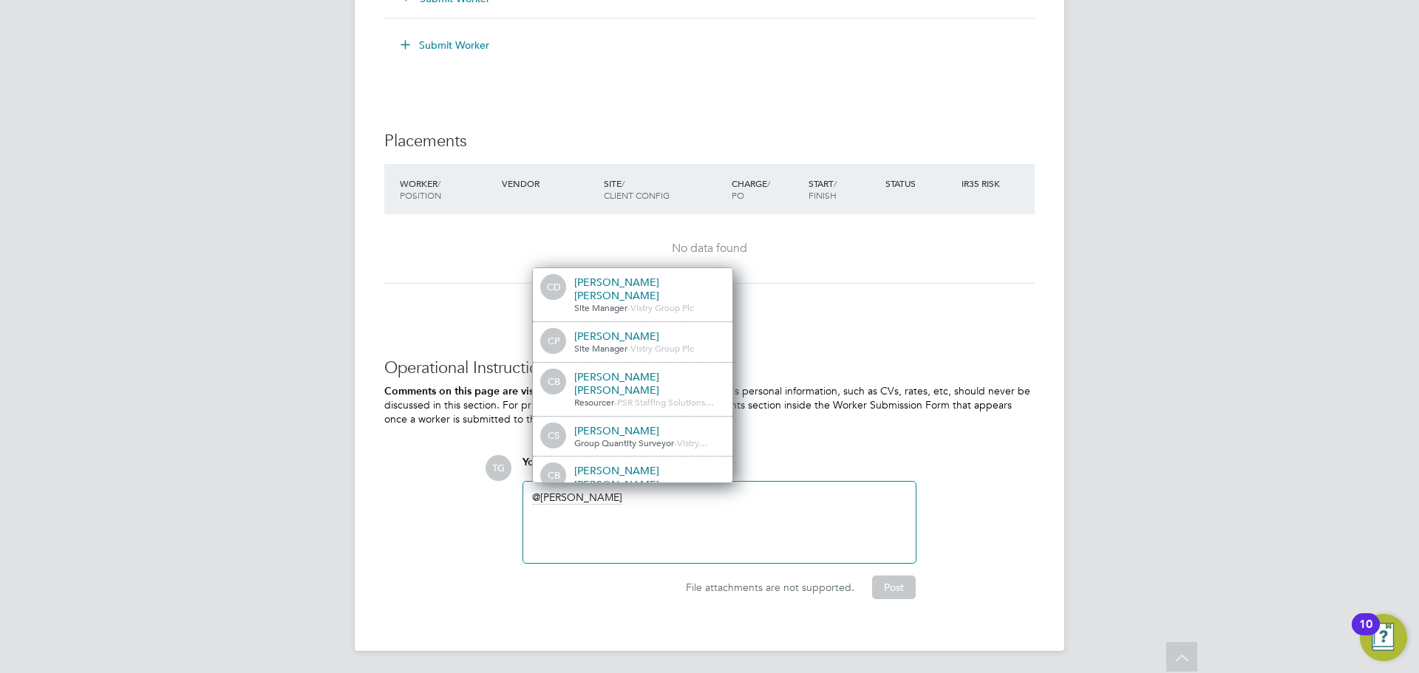
click at [659, 396] on span "PSR Staffing Solutions…" at bounding box center [665, 402] width 97 height 12
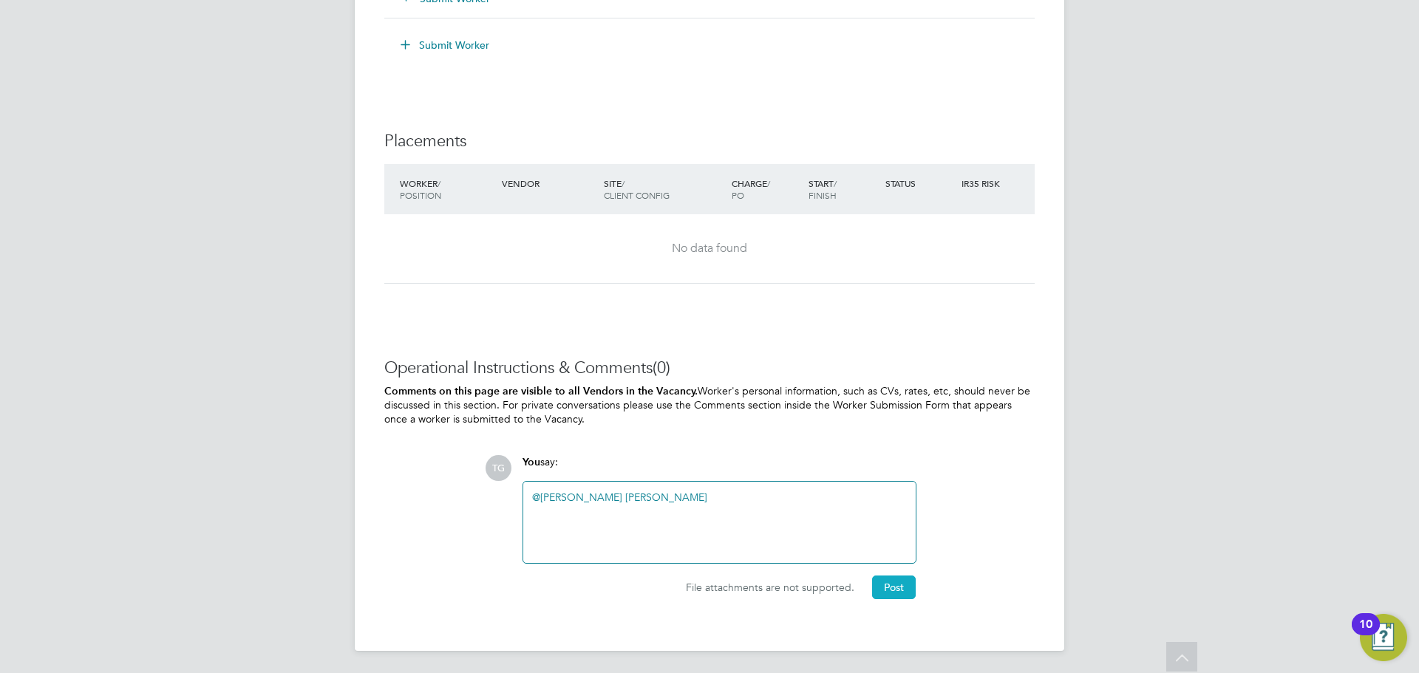
click at [887, 590] on button "Post" at bounding box center [894, 588] width 44 height 24
